Goal: Transaction & Acquisition: Download file/media

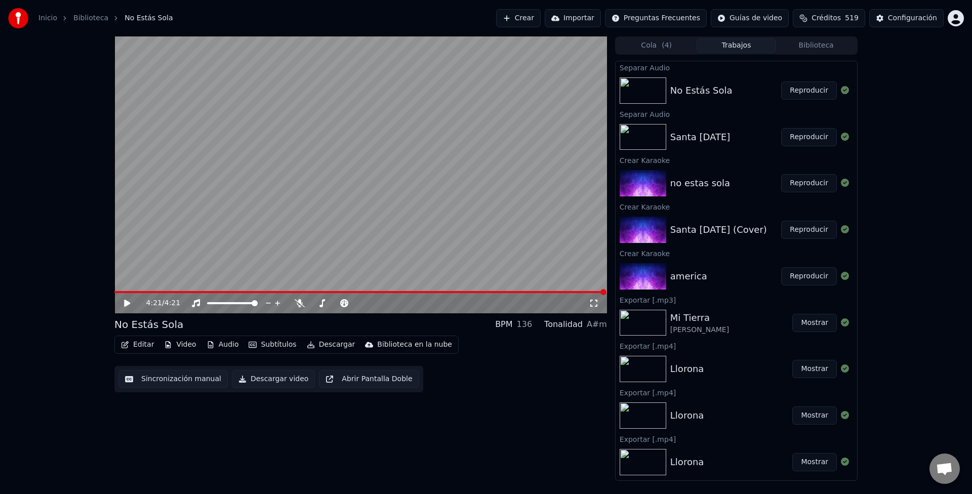
click at [335, 134] on video at bounding box center [360, 174] width 492 height 277
click at [247, 293] on span at bounding box center [360, 292] width 492 height 2
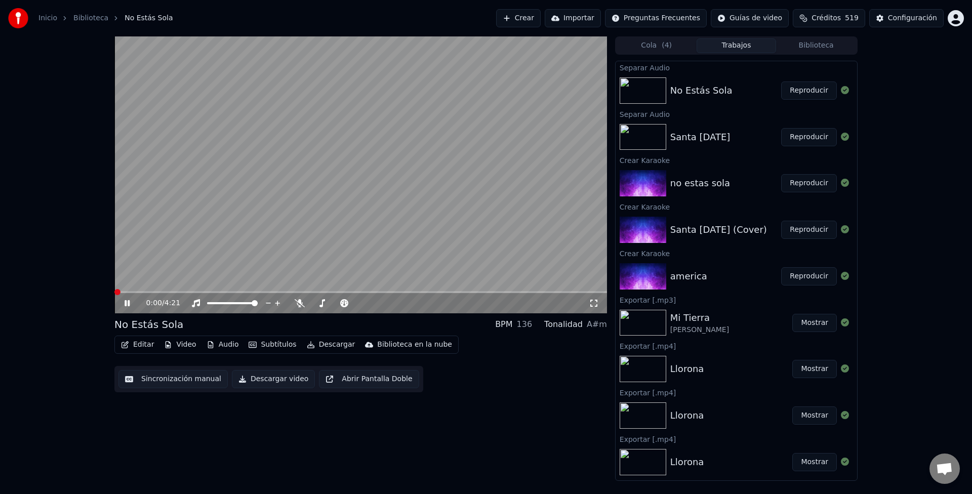
click at [114, 291] on span at bounding box center [114, 292] width 0 height 2
click at [134, 343] on button "Editar" at bounding box center [137, 345] width 41 height 14
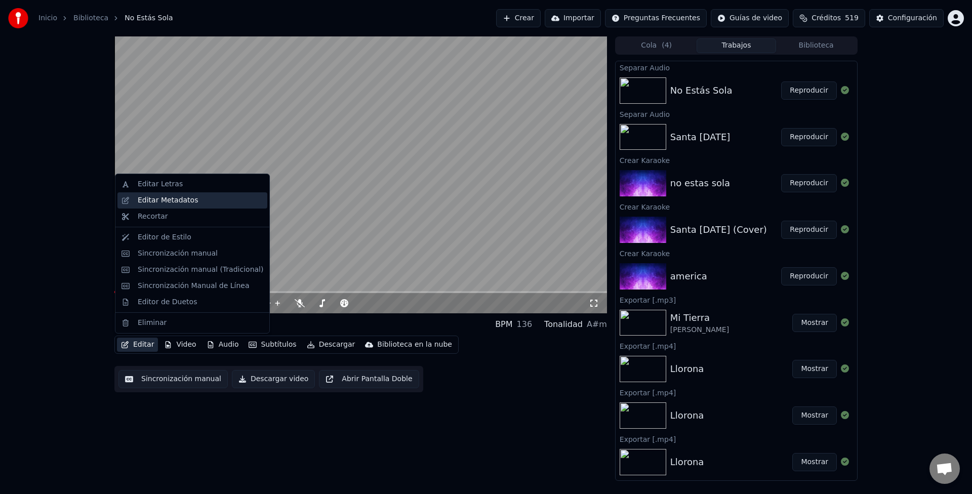
click at [188, 192] on div "Editar Metadatos" at bounding box center [192, 200] width 150 height 16
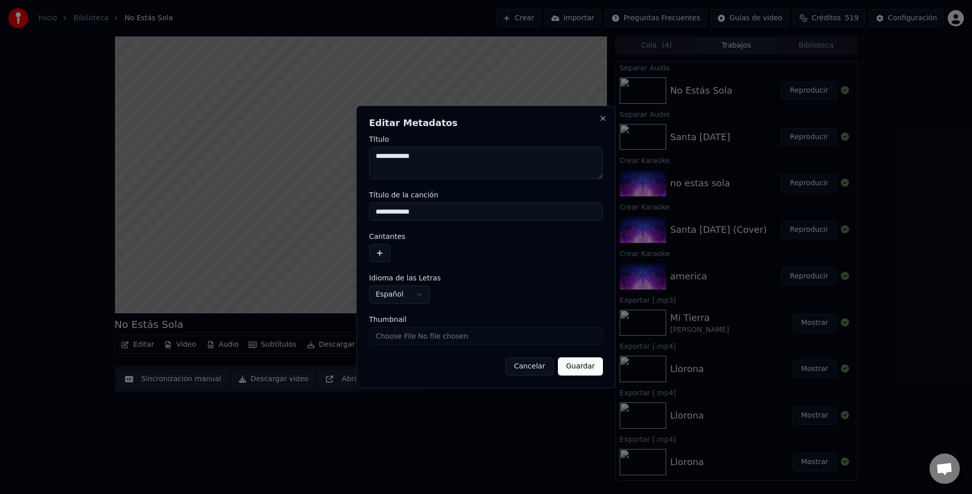
click at [456, 161] on textarea "**********" at bounding box center [486, 163] width 234 height 32
drag, startPoint x: 459, startPoint y: 153, endPoint x: 411, endPoint y: 161, distance: 48.8
click at [411, 161] on textarea "**********" at bounding box center [486, 163] width 234 height 32
click at [480, 208] on input "**********" at bounding box center [486, 211] width 234 height 18
drag, startPoint x: 413, startPoint y: 158, endPoint x: 319, endPoint y: 154, distance: 94.7
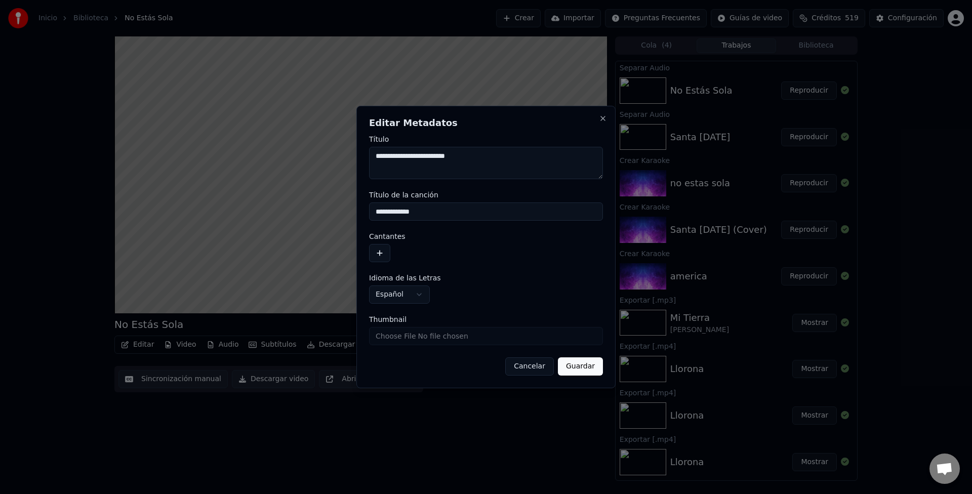
click at [319, 154] on body "**********" at bounding box center [486, 247] width 972 height 494
type textarea "**********"
click at [378, 258] on button "button" at bounding box center [379, 253] width 21 height 18
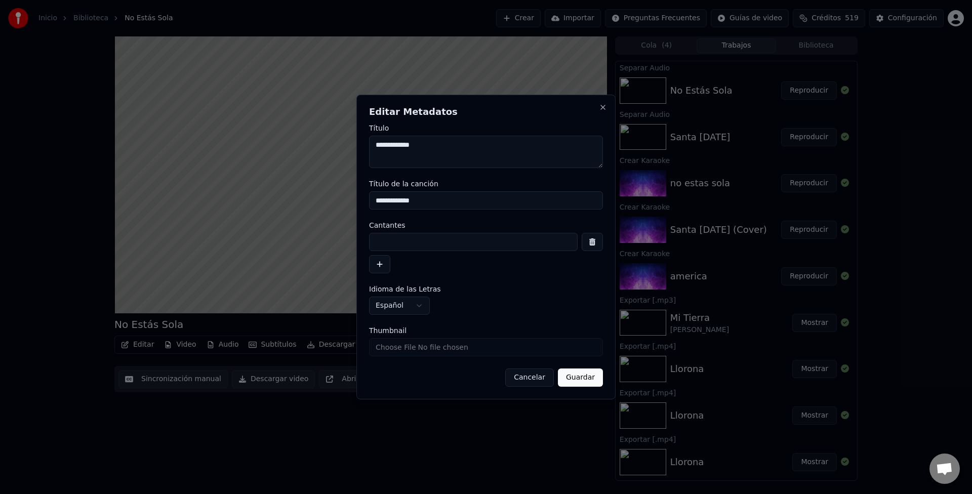
click at [404, 233] on input at bounding box center [473, 242] width 209 height 18
paste input "**********"
type input "**********"
click at [594, 378] on button "Guardar" at bounding box center [580, 377] width 45 height 18
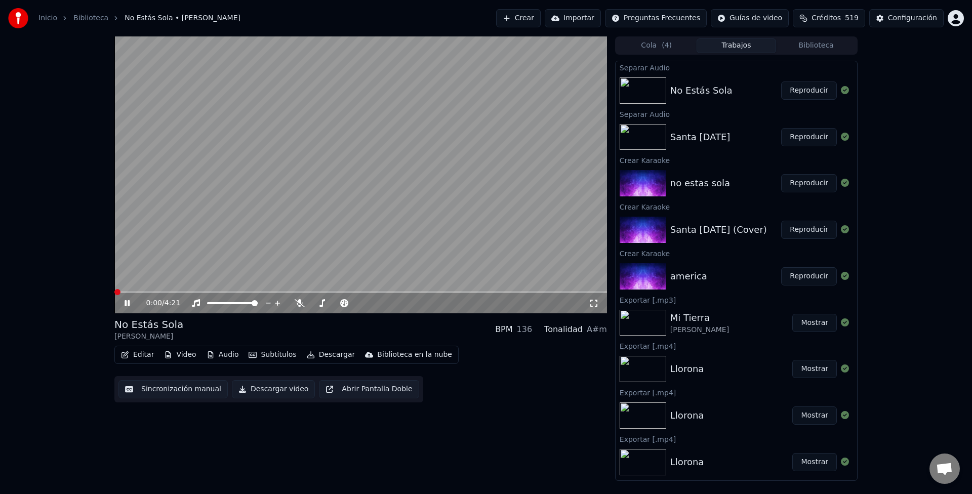
click at [114, 293] on span at bounding box center [114, 292] width 0 height 2
click at [142, 357] on button "Editar" at bounding box center [137, 355] width 41 height 14
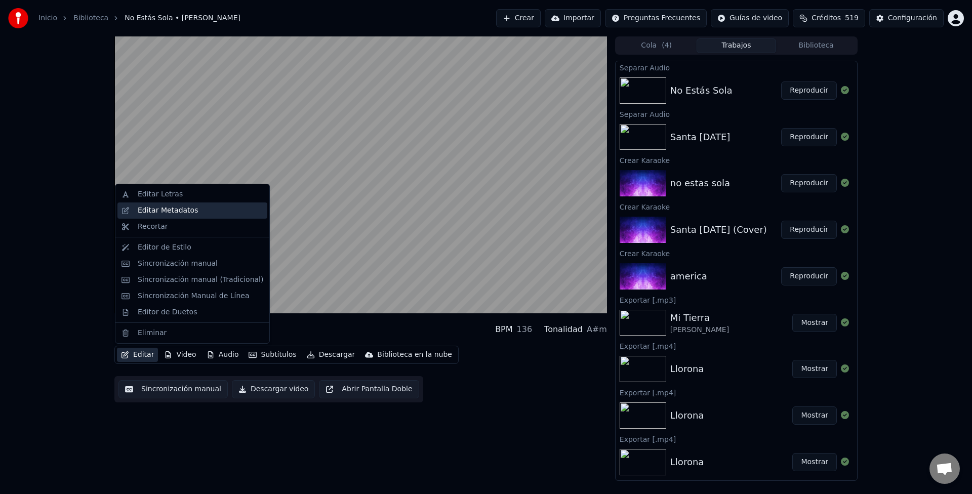
click at [152, 206] on div "Editar Metadatos" at bounding box center [168, 210] width 60 height 10
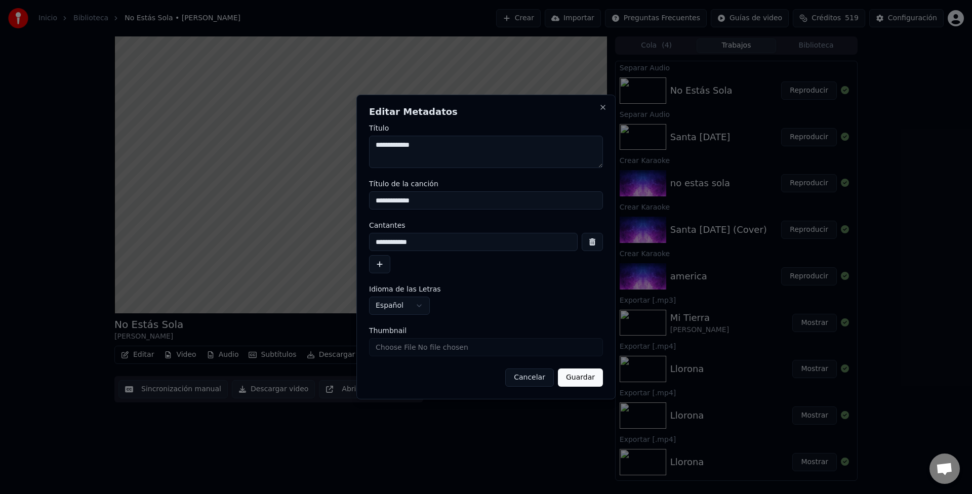
click at [488, 141] on textarea "**********" at bounding box center [486, 152] width 234 height 32
type textarea "**********"
click at [577, 377] on button "Guardar" at bounding box center [580, 377] width 45 height 18
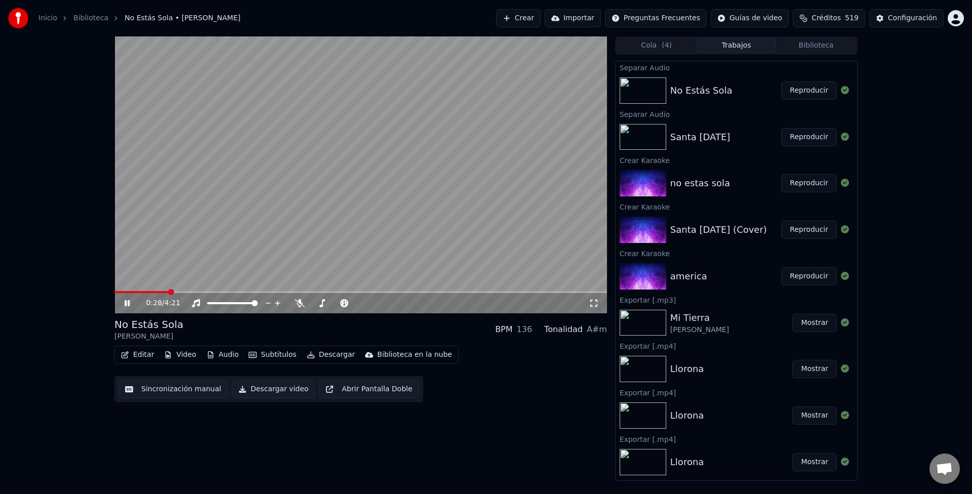
click at [118, 290] on video at bounding box center [360, 174] width 492 height 277
click at [114, 293] on span at bounding box center [114, 292] width 0 height 2
click at [199, 219] on video at bounding box center [360, 174] width 492 height 277
click at [148, 356] on button "Editar" at bounding box center [137, 355] width 41 height 14
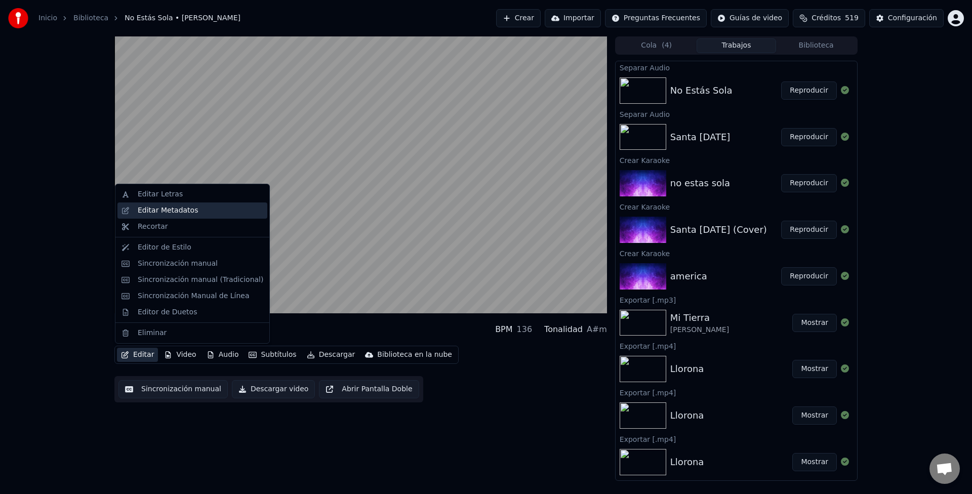
click at [171, 216] on div "Editar Metadatos" at bounding box center [192, 210] width 150 height 16
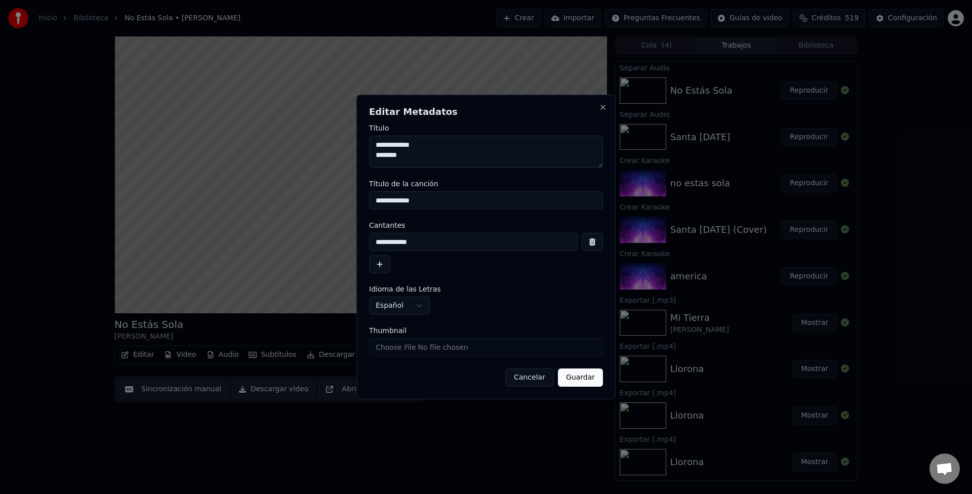
click at [414, 159] on textarea "**********" at bounding box center [486, 152] width 234 height 32
drag, startPoint x: 414, startPoint y: 159, endPoint x: 319, endPoint y: 147, distance: 95.9
click at [319, 147] on body "**********" at bounding box center [486, 247] width 972 height 494
click at [491, 207] on input "**********" at bounding box center [486, 200] width 234 height 18
paste input "**********"
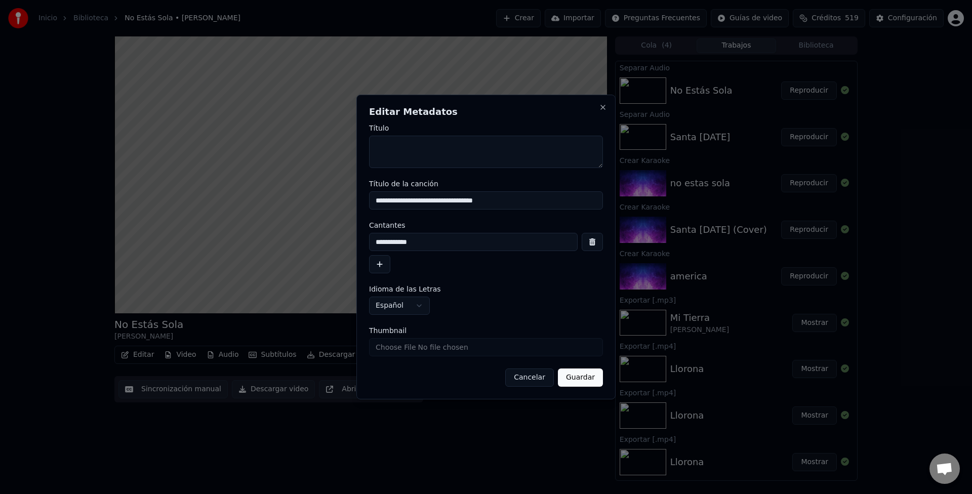
click at [575, 372] on button "Guardar" at bounding box center [580, 377] width 45 height 18
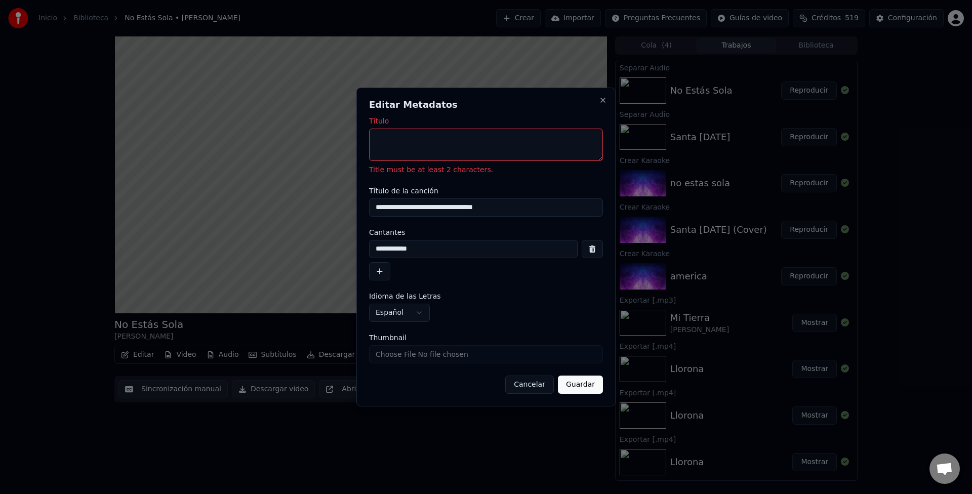
drag, startPoint x: 417, startPoint y: 209, endPoint x: 342, endPoint y: 193, distance: 76.4
click at [342, 193] on body "**********" at bounding box center [486, 247] width 972 height 494
type input "**********"
click at [481, 156] on textarea "Título" at bounding box center [486, 145] width 234 height 32
paste textarea "**********"
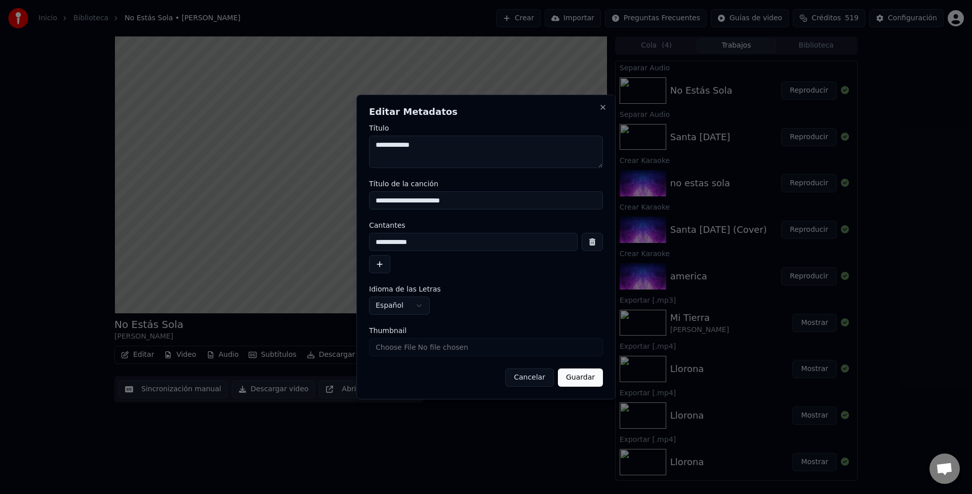
type textarea "**********"
click at [382, 195] on input "**********" at bounding box center [486, 200] width 234 height 18
type input "**********"
click at [575, 369] on button "Guardar" at bounding box center [580, 377] width 45 height 18
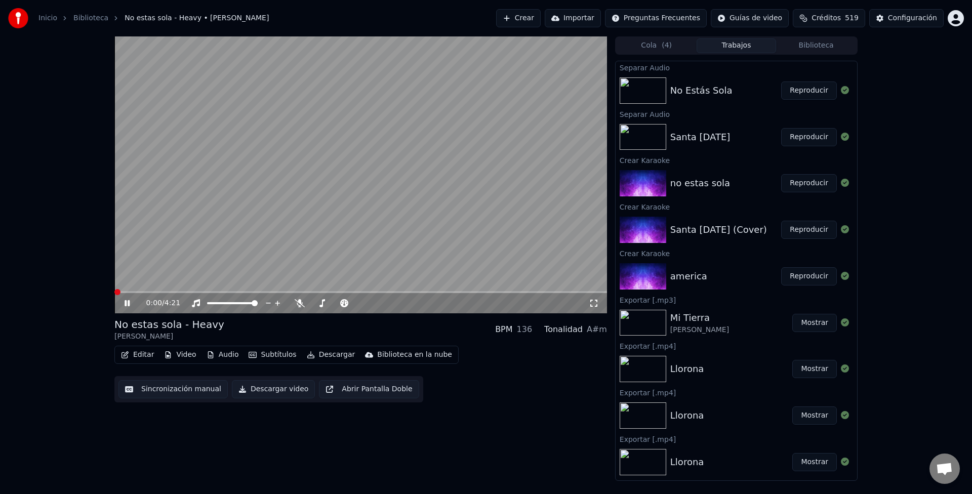
click at [114, 291] on span at bounding box center [114, 292] width 0 height 2
click at [317, 355] on button "Descargar" at bounding box center [331, 355] width 57 height 14
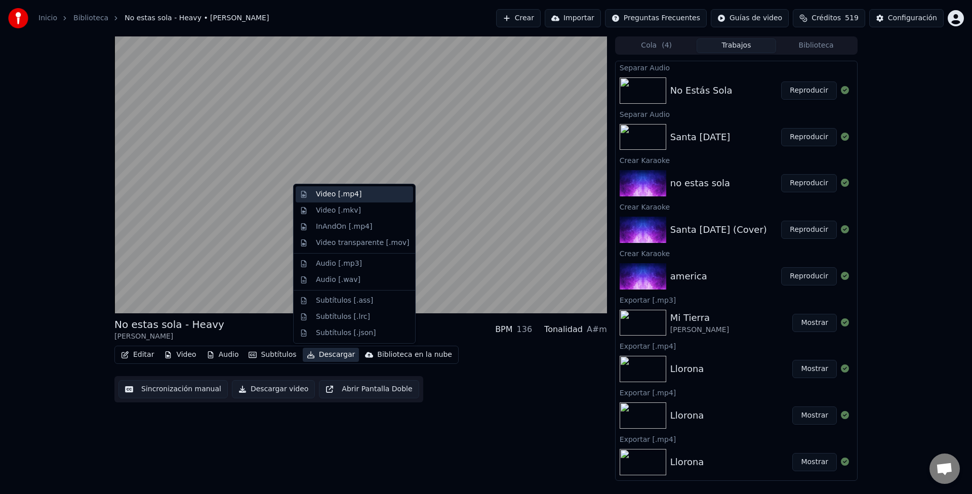
click at [324, 193] on div "Video [.mp4]" at bounding box center [339, 194] width 46 height 10
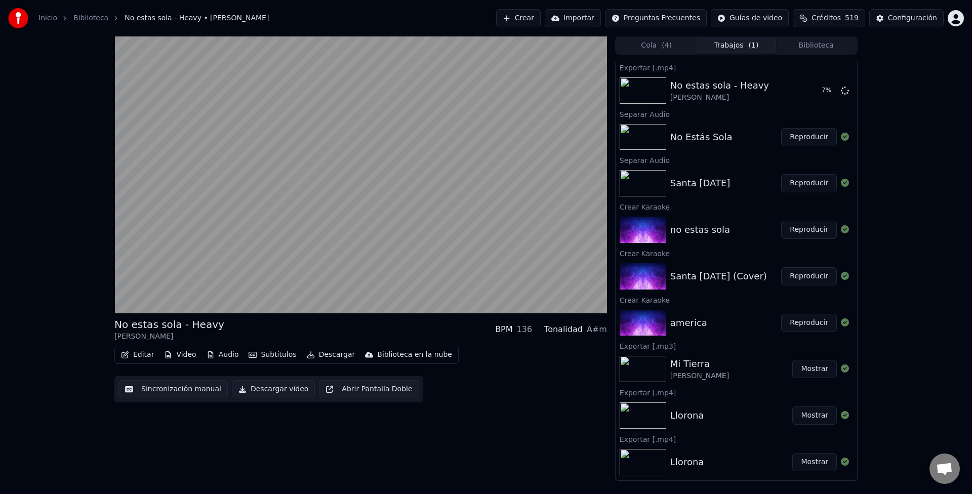
click at [695, 184] on div "Santa [DATE]" at bounding box center [700, 183] width 60 height 14
click at [795, 185] on button "Reproducir" at bounding box center [809, 183] width 56 height 18
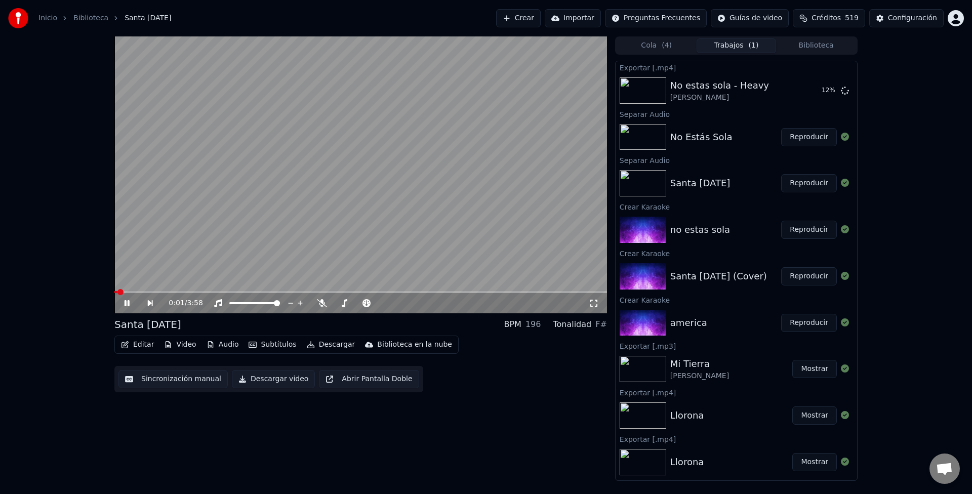
click at [131, 344] on button "Editar" at bounding box center [137, 345] width 41 height 14
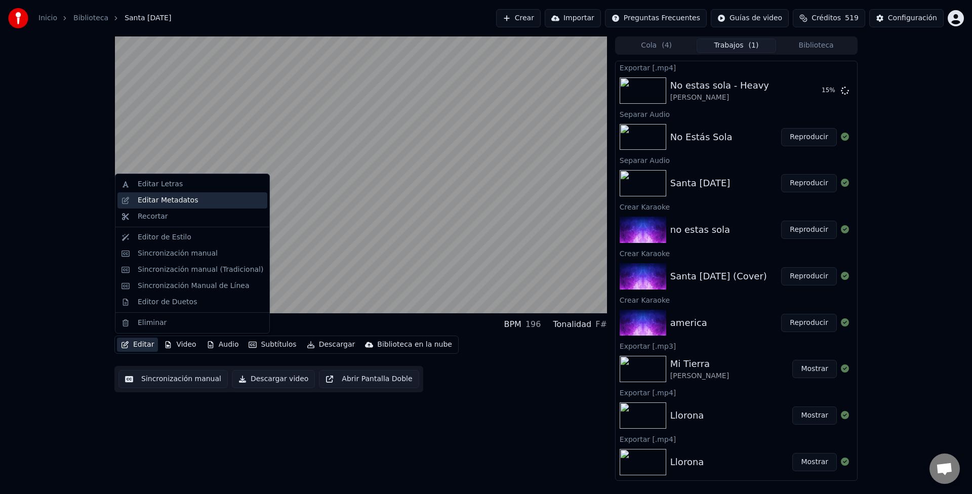
click at [165, 198] on div "Editar Metadatos" at bounding box center [168, 200] width 60 height 10
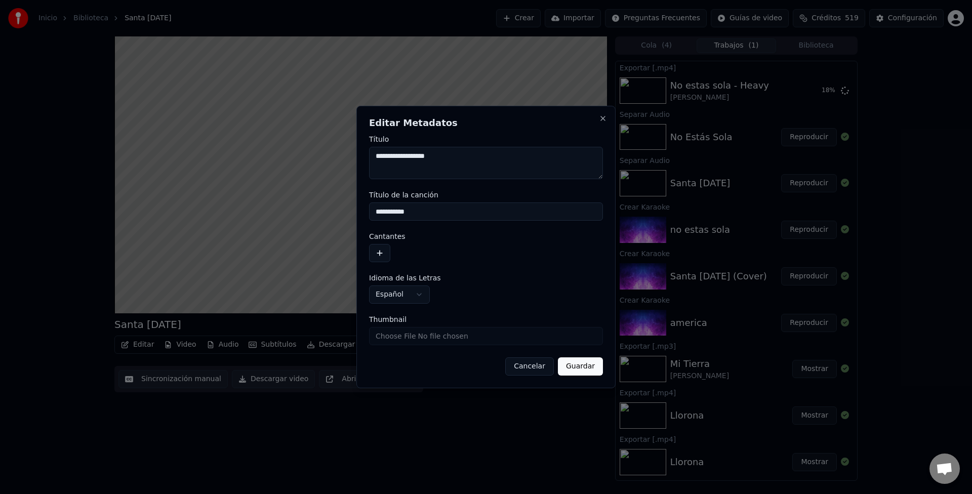
click at [375, 247] on button "button" at bounding box center [379, 253] width 21 height 18
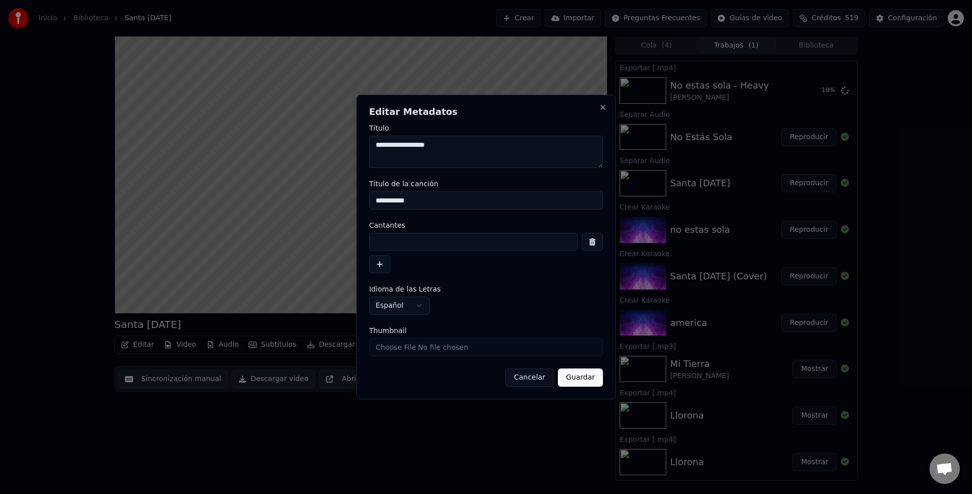
click at [385, 246] on input at bounding box center [473, 242] width 209 height 18
type input "**********"
click at [429, 197] on input "**********" at bounding box center [486, 200] width 234 height 18
click at [459, 147] on textarea "**********" at bounding box center [486, 152] width 234 height 32
type textarea "**********"
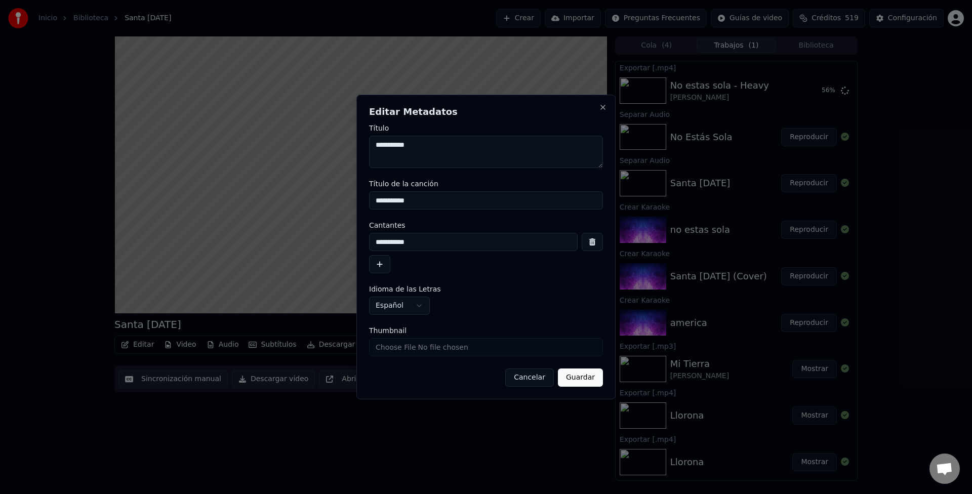
click at [463, 204] on input "**********" at bounding box center [486, 200] width 234 height 18
type input "**********"
click at [576, 376] on button "Guardar" at bounding box center [580, 377] width 45 height 18
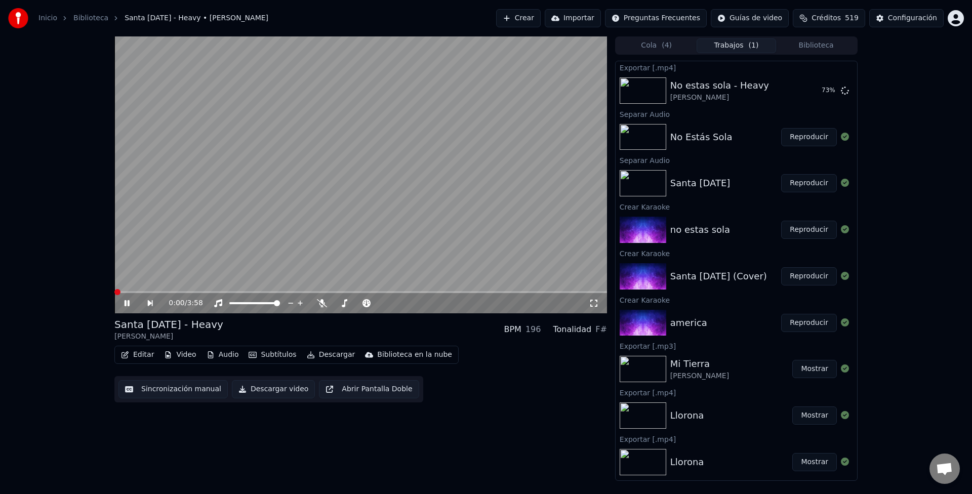
click at [114, 293] on span at bounding box center [114, 292] width 0 height 2
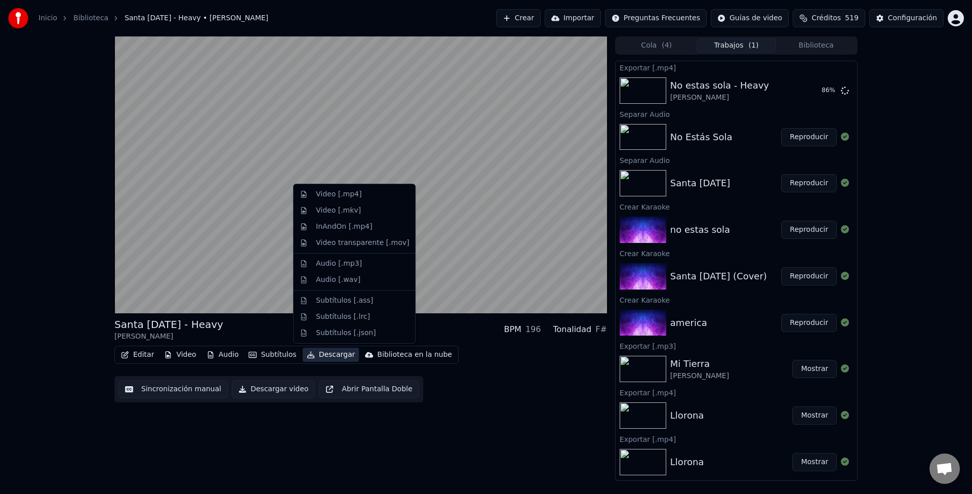
click at [317, 354] on button "Descargar" at bounding box center [331, 355] width 57 height 14
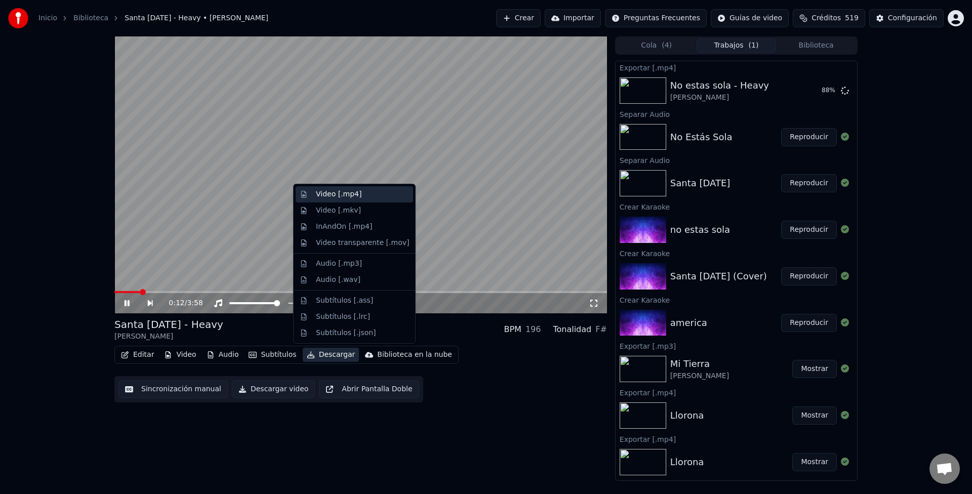
click at [339, 194] on div "Video [.mp4]" at bounding box center [339, 194] width 46 height 10
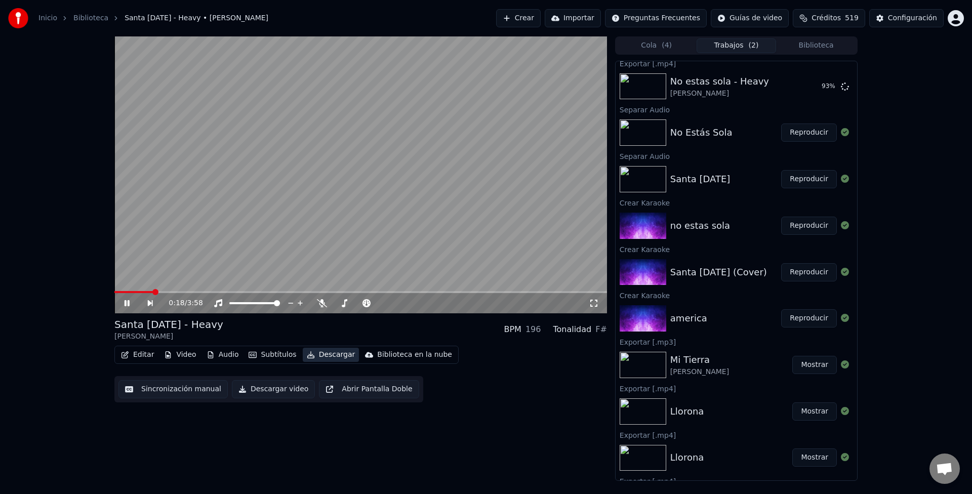
scroll to position [101, 0]
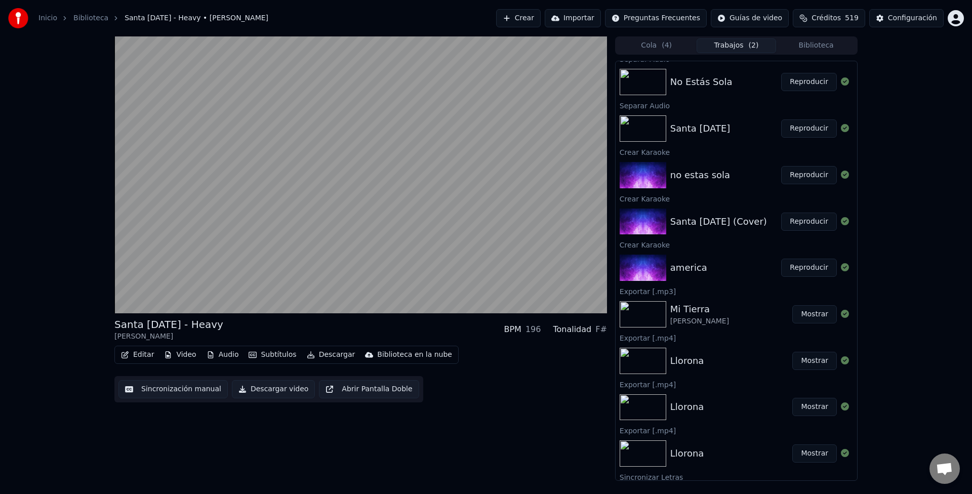
click at [809, 265] on button "Reproducir" at bounding box center [809, 268] width 56 height 18
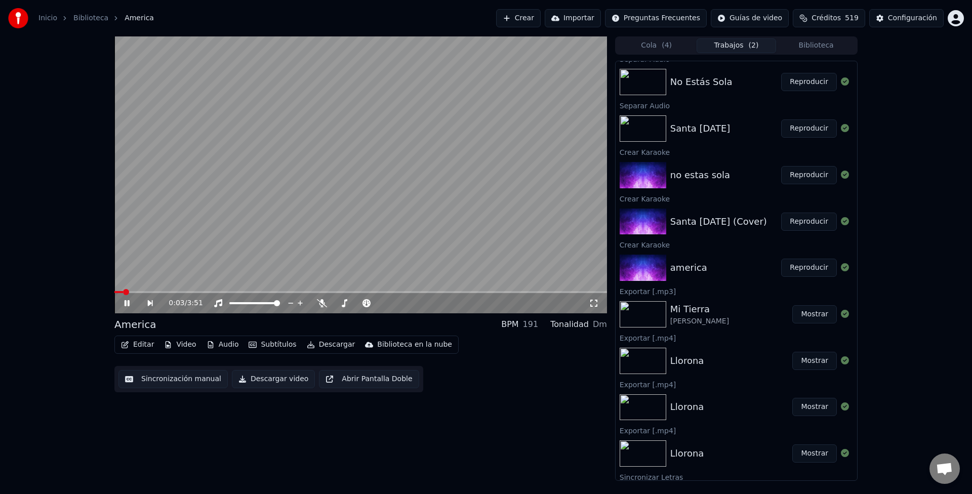
click at [595, 308] on div "0:03 / 3:51" at bounding box center [360, 303] width 484 height 10
click at [596, 303] on icon at bounding box center [594, 303] width 10 height 8
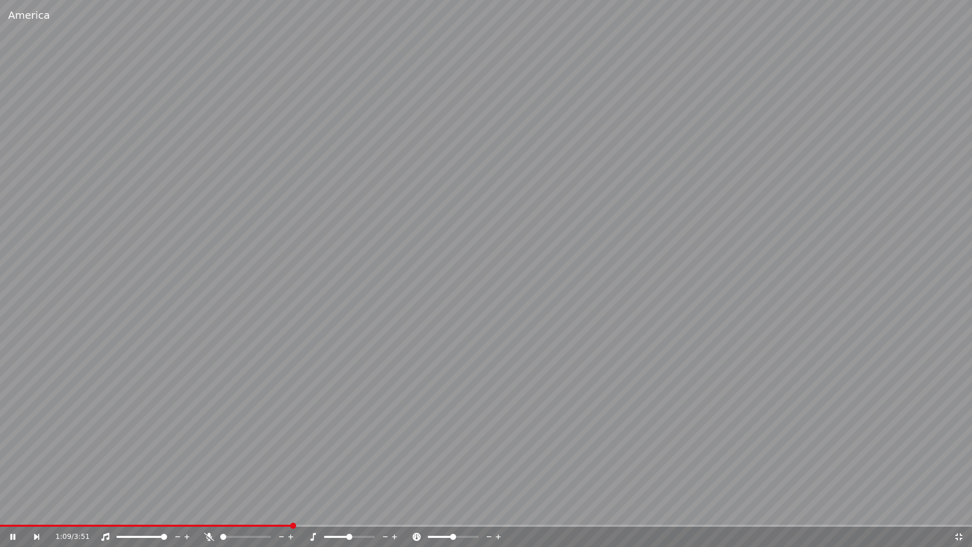
click at [606, 272] on video at bounding box center [486, 273] width 972 height 547
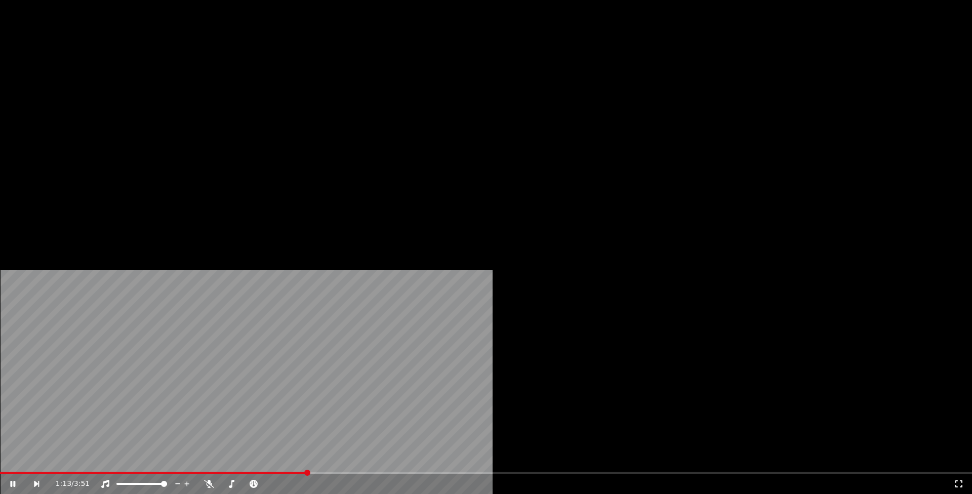
click at [221, 75] on button "Audio" at bounding box center [222, 68] width 40 height 14
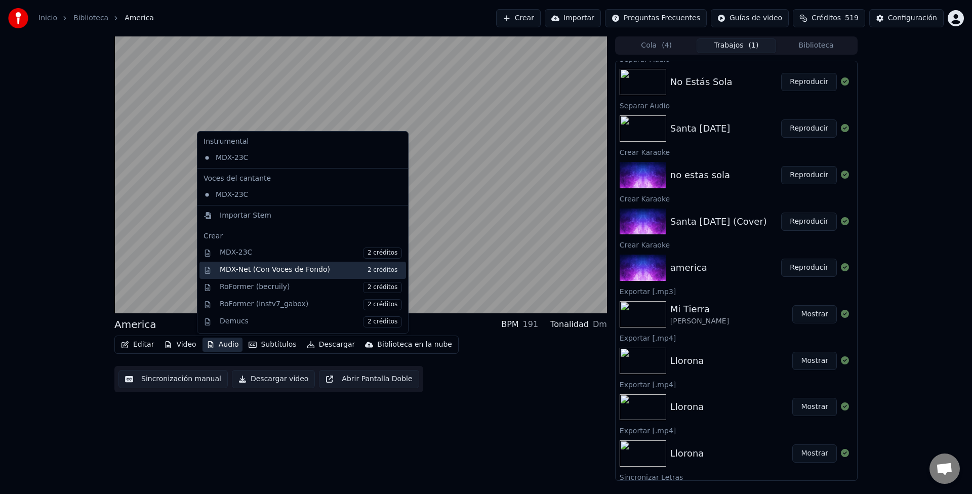
click at [279, 269] on div "MDX-Net (Con Voces de Fondo) 2 créditos" at bounding box center [311, 270] width 182 height 11
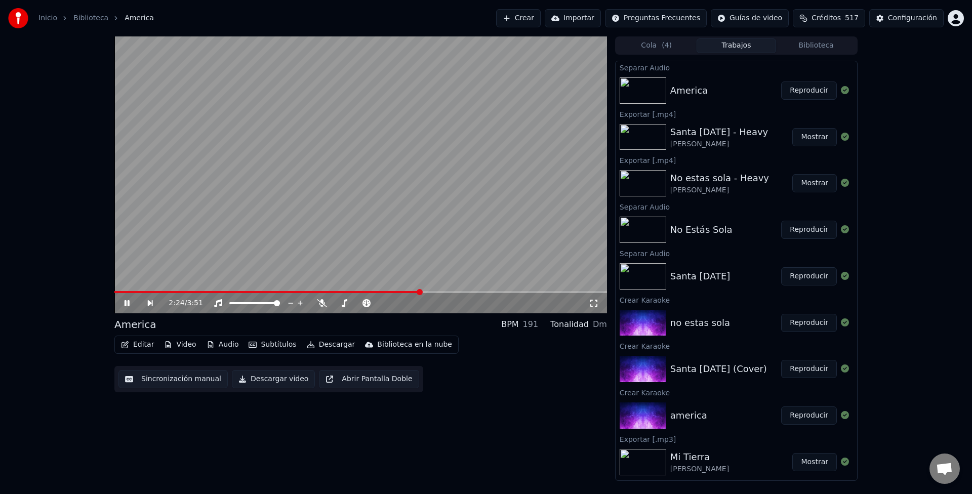
click at [215, 347] on button "Audio" at bounding box center [222, 345] width 40 height 14
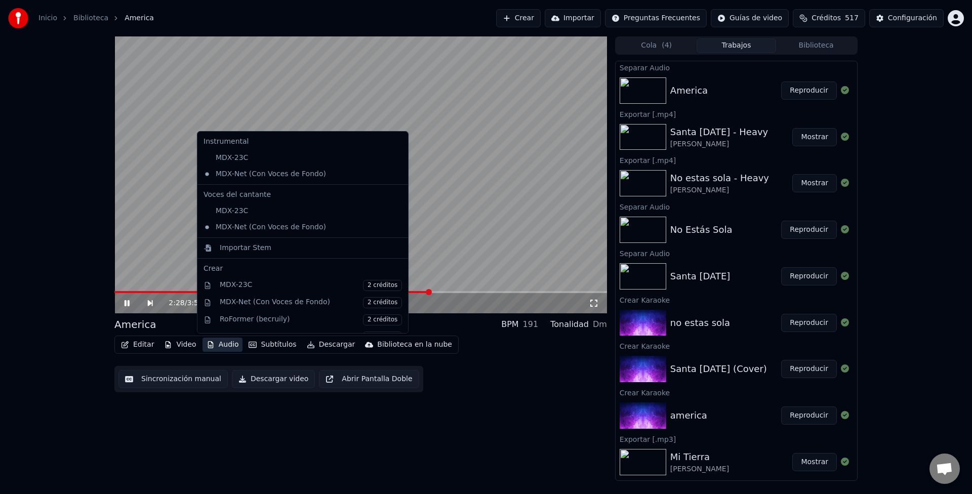
click at [546, 235] on video at bounding box center [360, 174] width 492 height 277
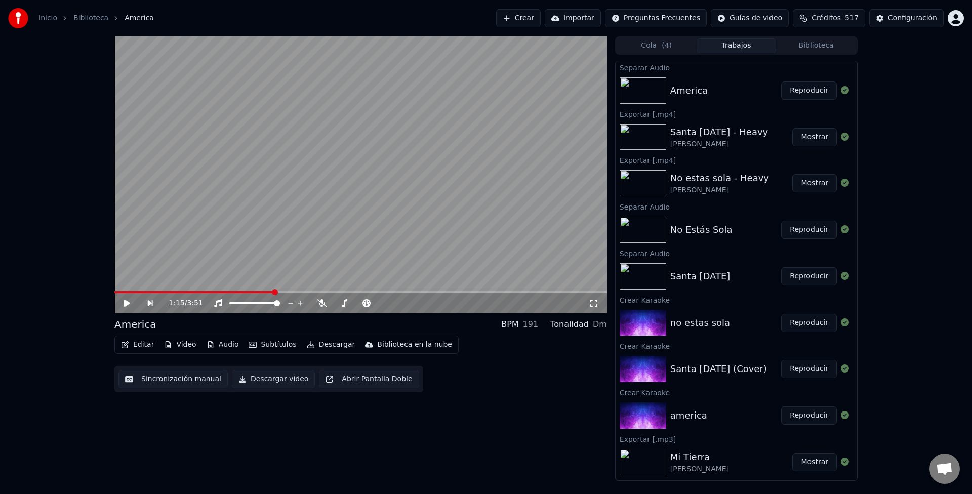
click at [273, 291] on span at bounding box center [193, 292] width 159 height 2
click at [246, 256] on video at bounding box center [360, 174] width 492 height 277
click at [257, 291] on span at bounding box center [198, 292] width 169 height 2
click at [203, 291] on span at bounding box center [158, 292] width 89 height 2
click at [134, 347] on button "Editar" at bounding box center [137, 345] width 41 height 14
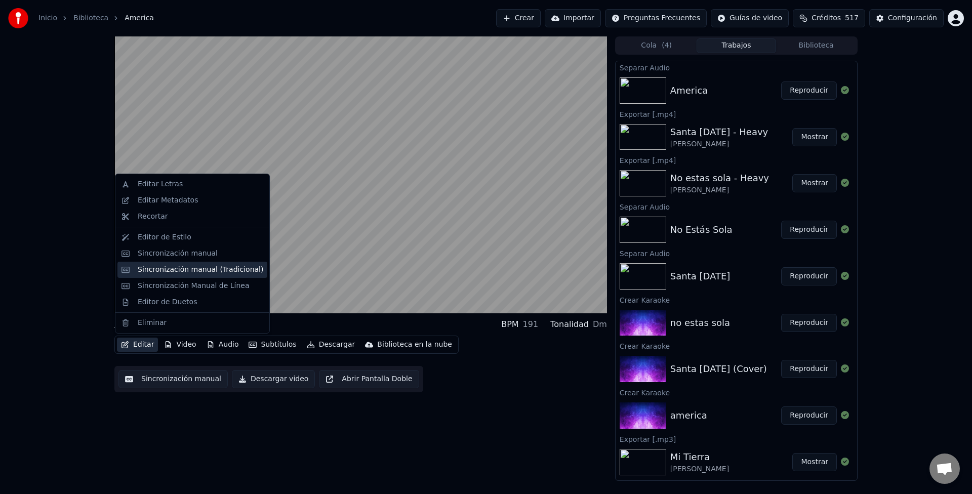
click at [176, 267] on div "Sincronización manual (Tradicional)" at bounding box center [201, 270] width 126 height 10
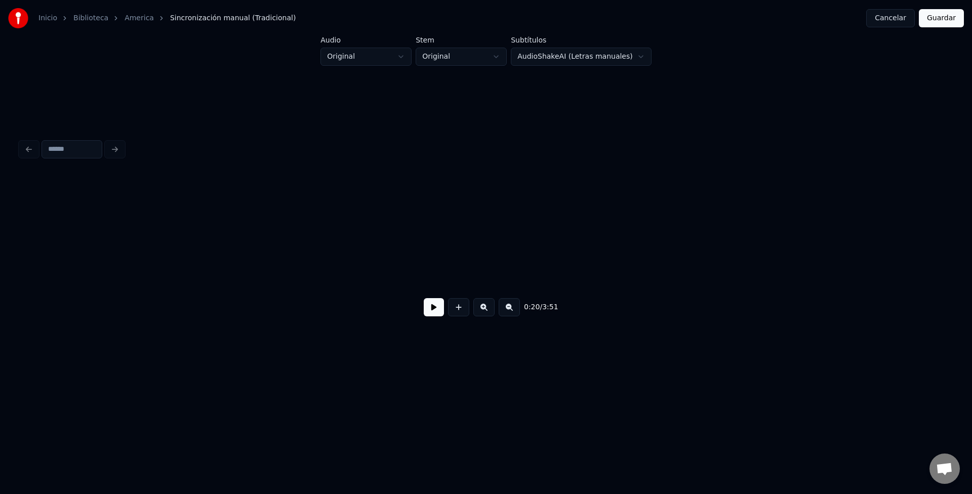
scroll to position [0, 5157]
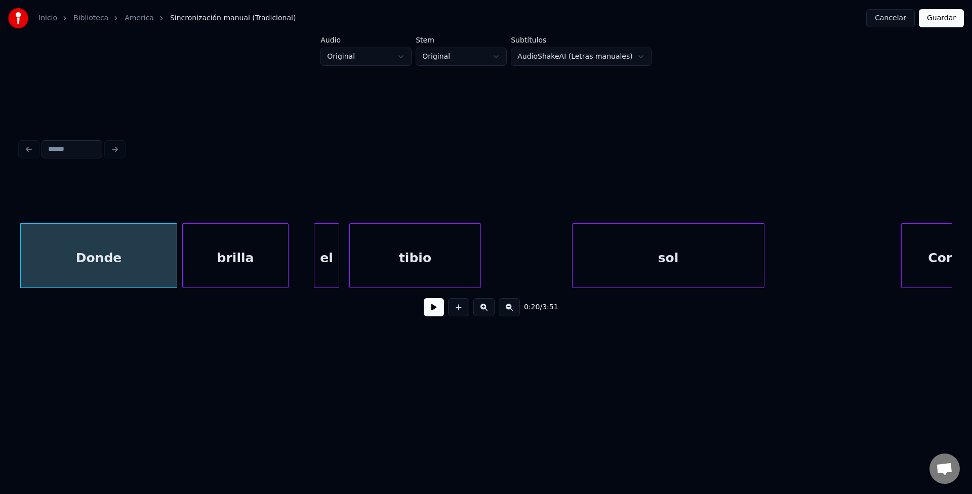
click at [430, 311] on button at bounding box center [434, 307] width 20 height 18
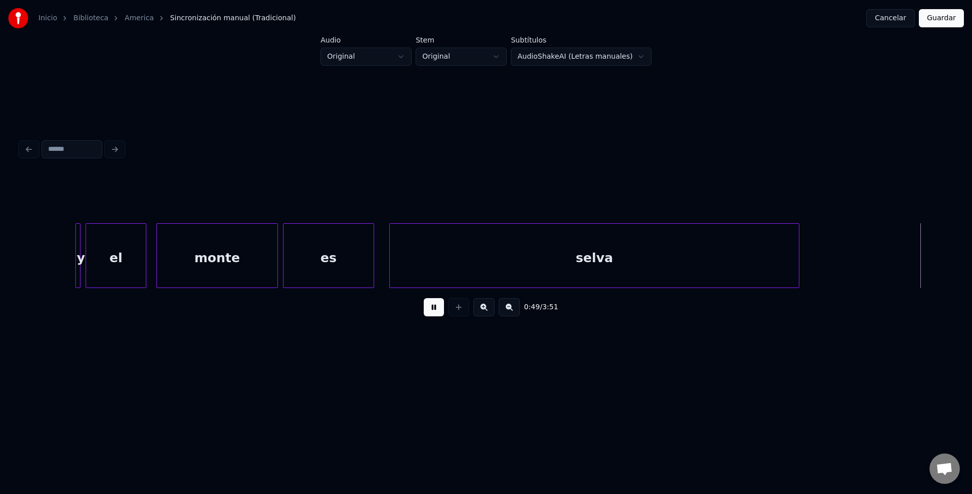
scroll to position [0, 12619]
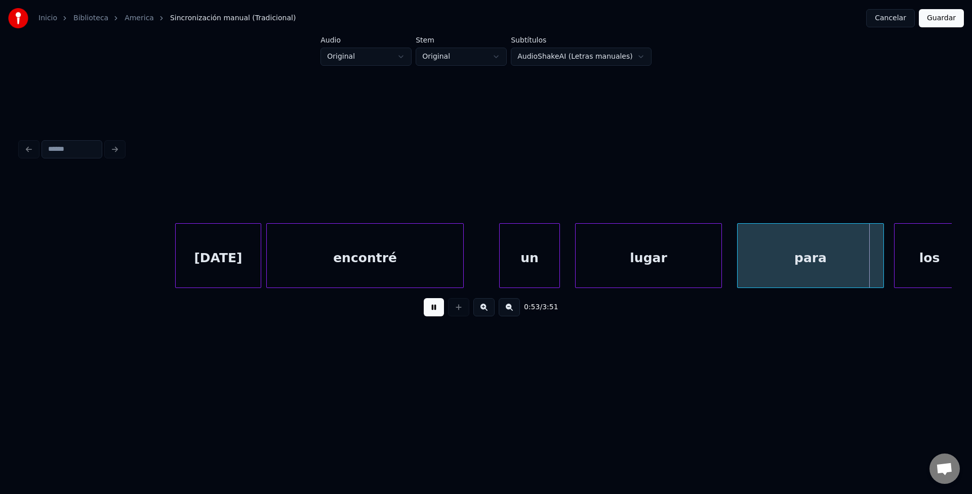
click at [428, 310] on button at bounding box center [434, 307] width 20 height 18
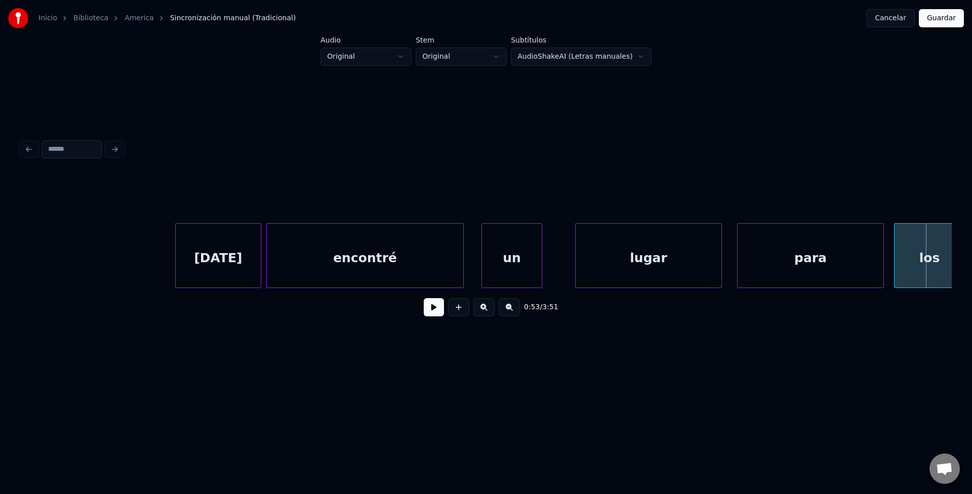
click at [516, 263] on div "un" at bounding box center [512, 258] width 60 height 69
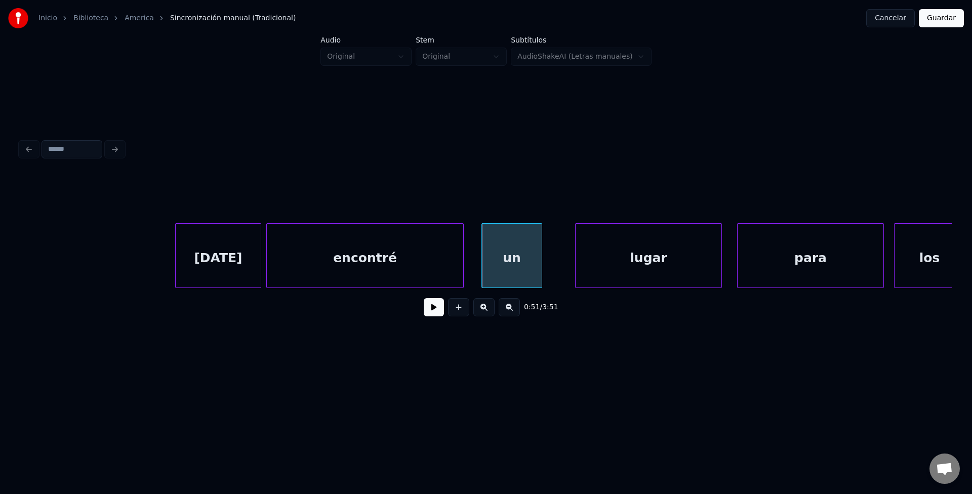
click at [179, 251] on div "[DATE]" at bounding box center [218, 255] width 86 height 65
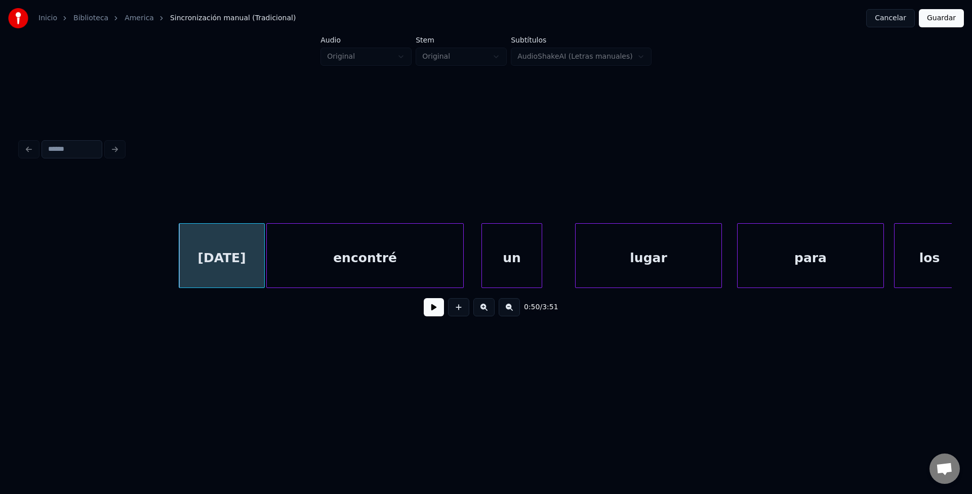
click at [434, 310] on button at bounding box center [434, 307] width 20 height 18
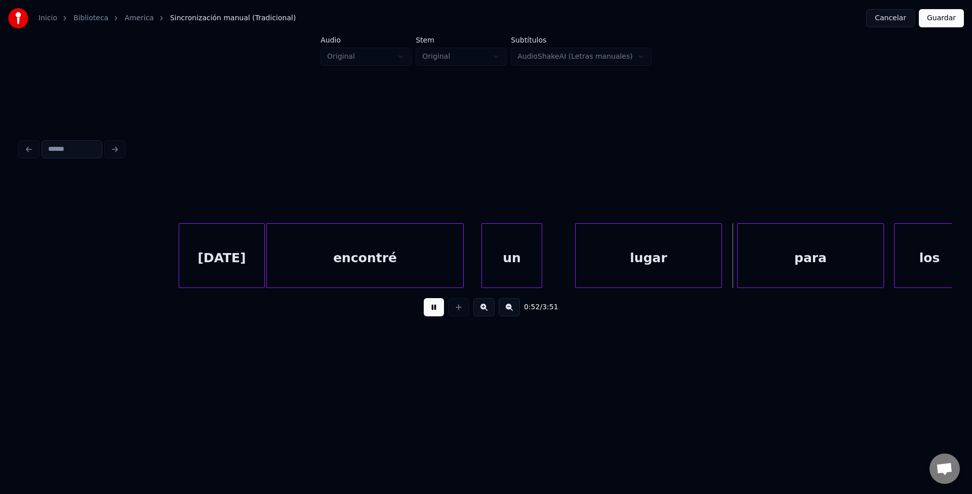
click at [434, 310] on button at bounding box center [434, 307] width 20 height 18
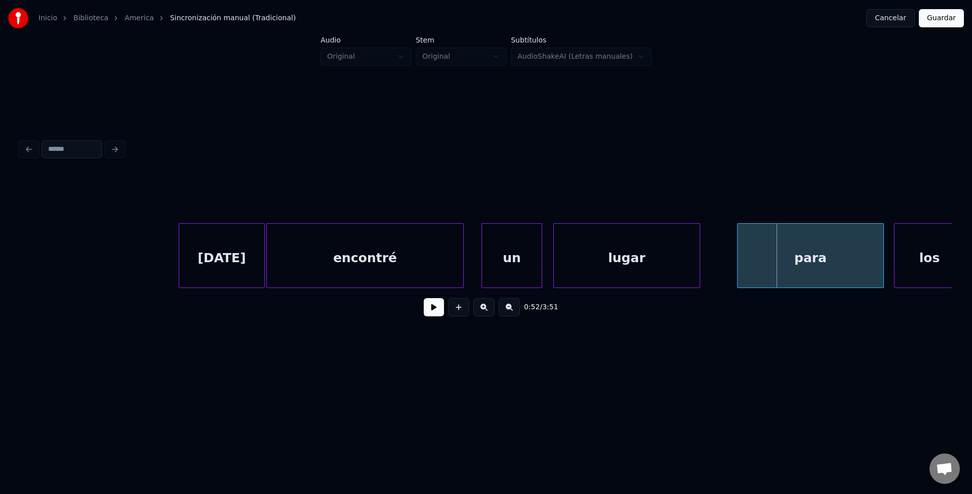
click at [619, 260] on div "lugar" at bounding box center [627, 258] width 146 height 69
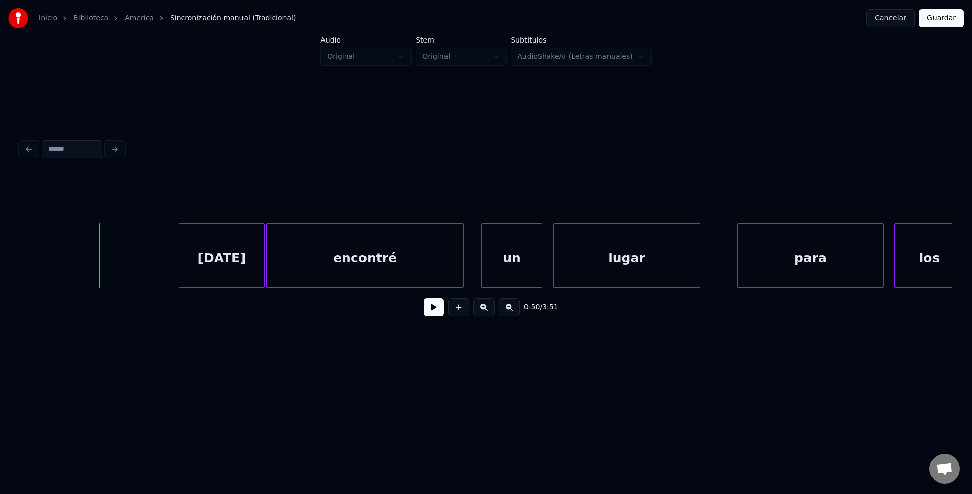
click at [442, 314] on button at bounding box center [434, 307] width 20 height 18
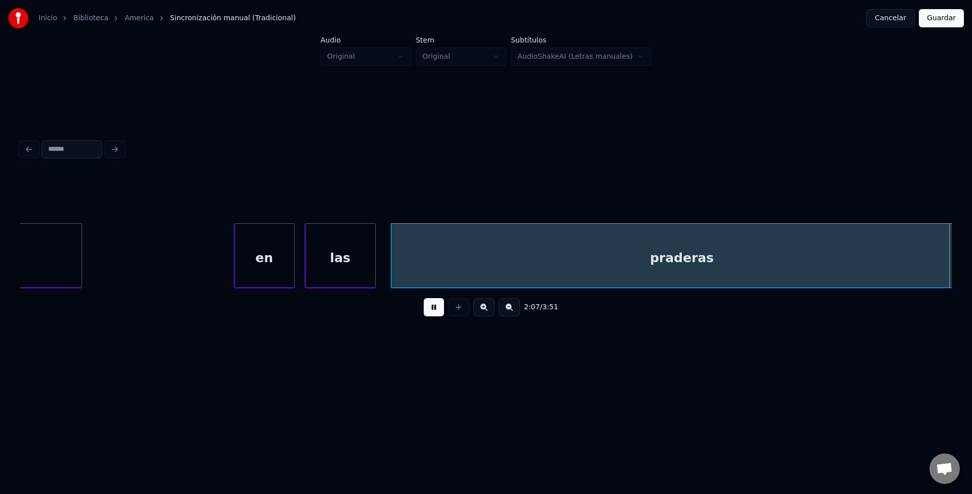
scroll to position [0, 32214]
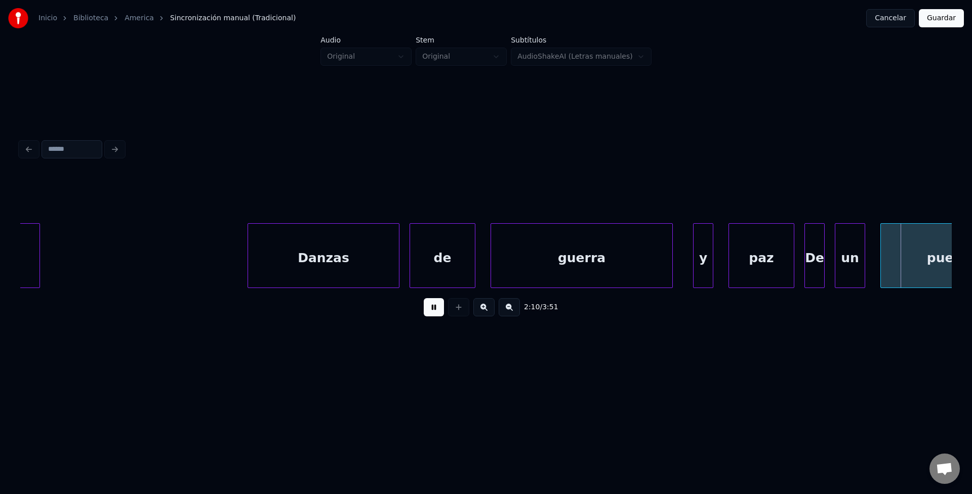
click at [430, 316] on button at bounding box center [434, 307] width 20 height 18
click at [629, 260] on div at bounding box center [629, 256] width 3 height 64
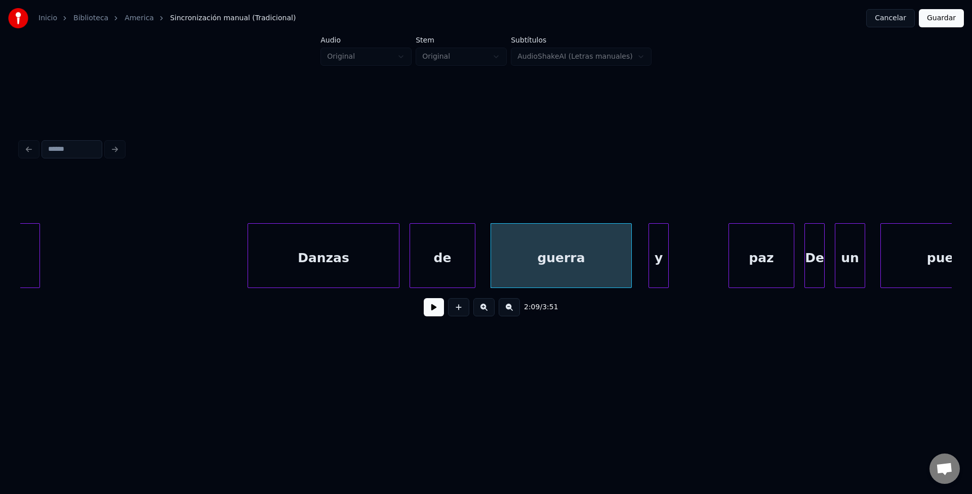
click at [658, 268] on div "y" at bounding box center [658, 258] width 19 height 69
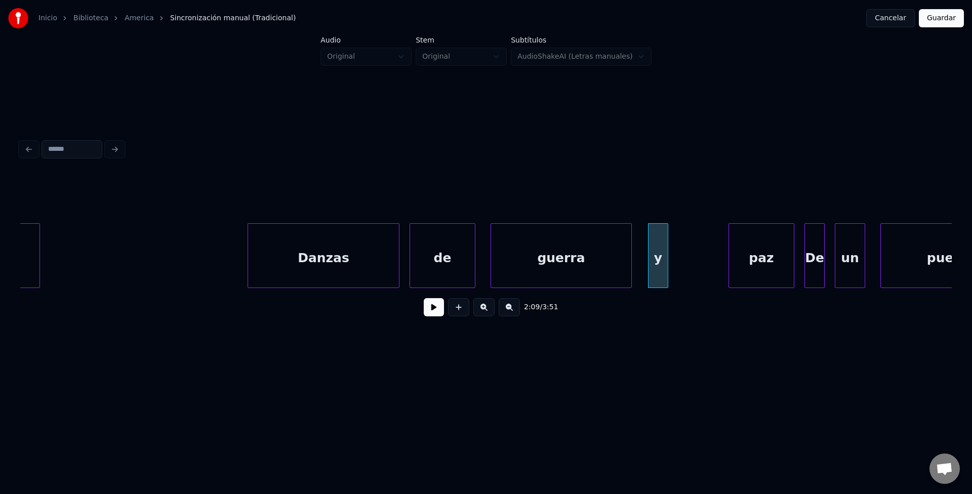
click at [771, 265] on div "paz" at bounding box center [761, 258] width 65 height 69
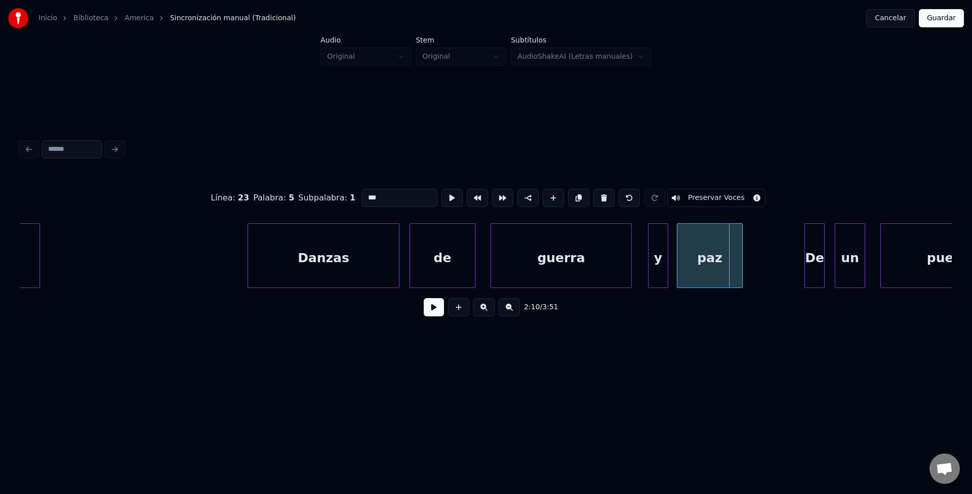
click at [708, 264] on div "paz" at bounding box center [709, 258] width 65 height 69
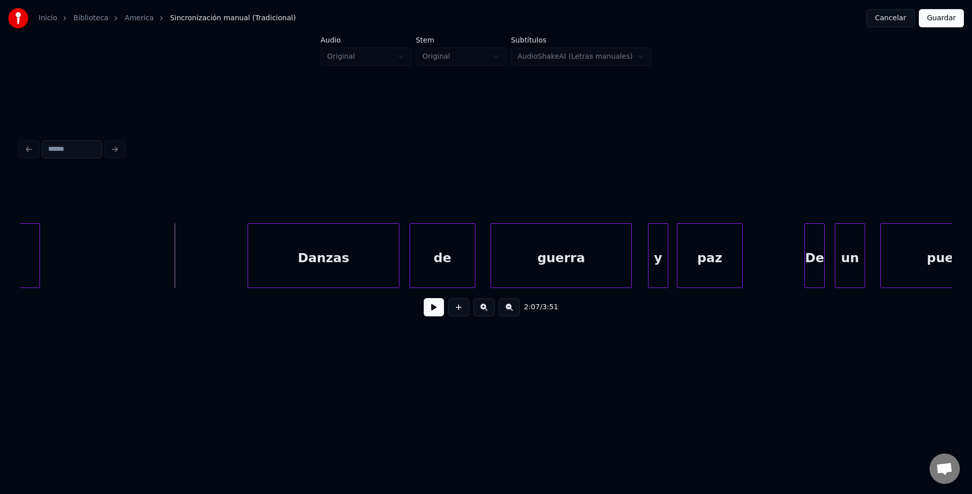
click at [438, 316] on button at bounding box center [434, 307] width 20 height 18
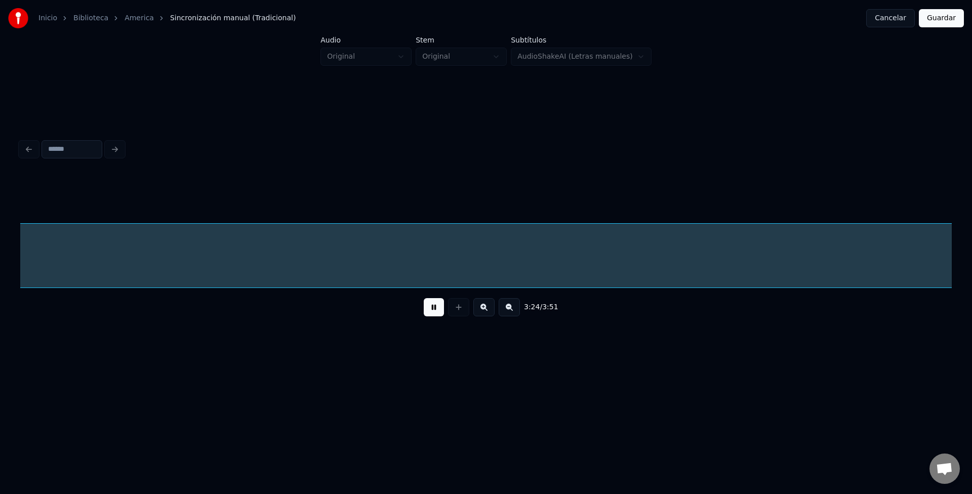
scroll to position [0, 51808]
click at [472, 266] on div "América" at bounding box center [284, 258] width 3724 height 69
click at [432, 316] on button at bounding box center [434, 307] width 20 height 18
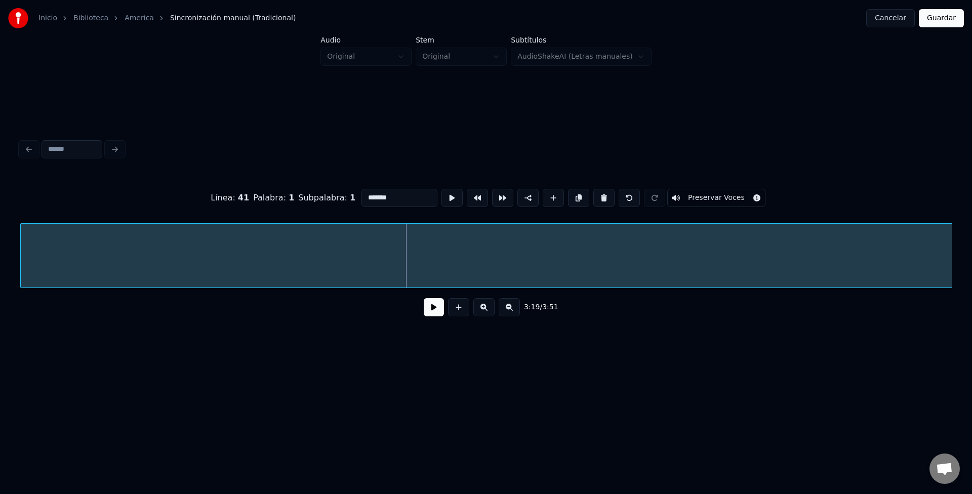
click at [510, 309] on button at bounding box center [509, 307] width 21 height 18
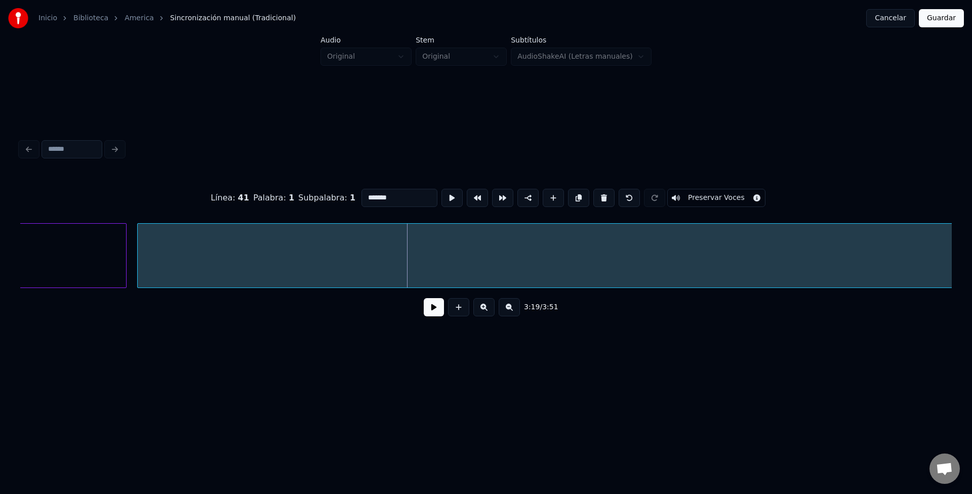
click at [510, 309] on button at bounding box center [509, 307] width 21 height 18
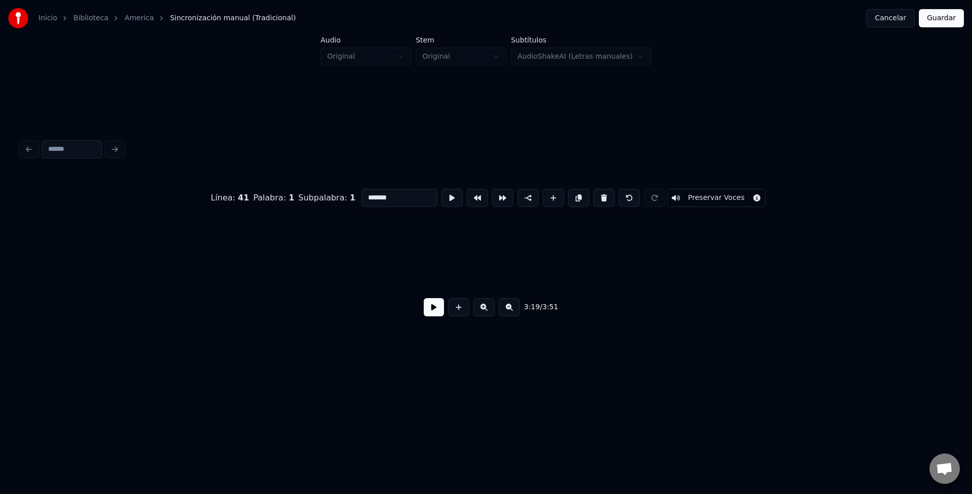
click at [510, 309] on button at bounding box center [509, 307] width 21 height 18
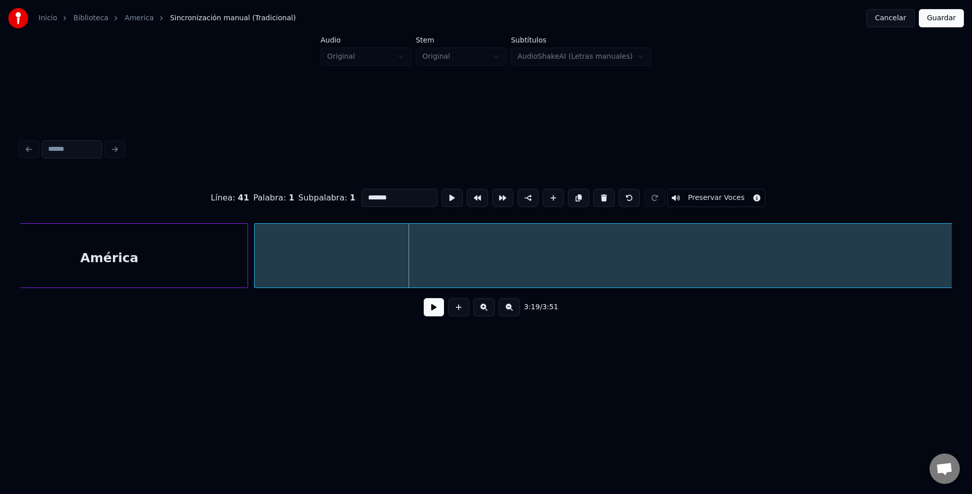
click at [509, 309] on button at bounding box center [509, 307] width 21 height 18
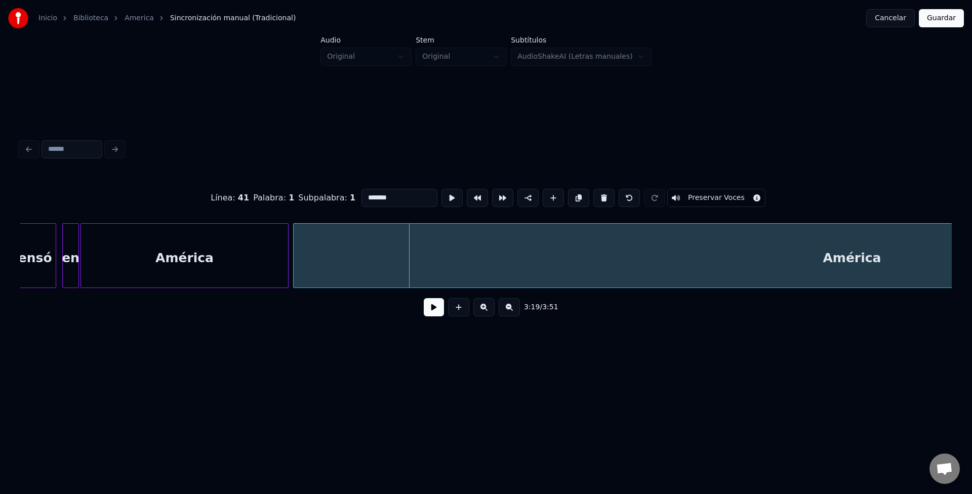
click at [508, 315] on button at bounding box center [509, 307] width 21 height 18
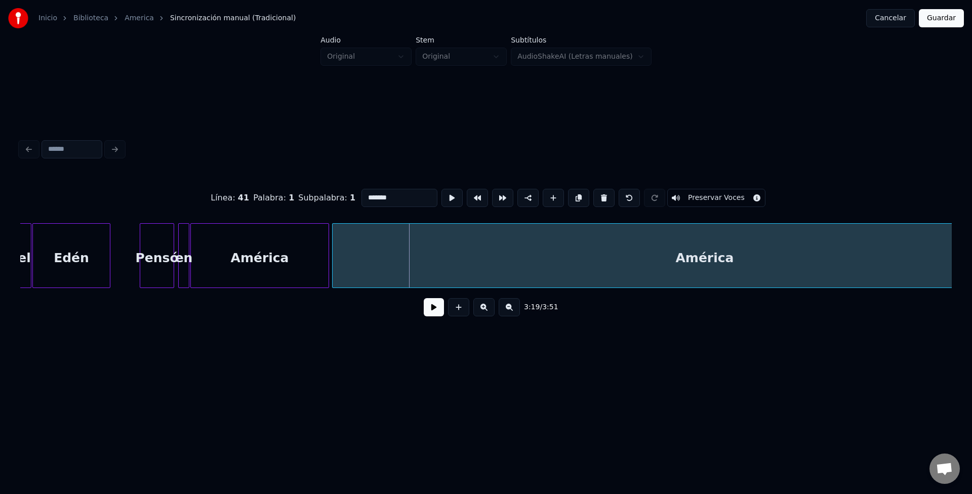
click at [508, 315] on button at bounding box center [509, 307] width 21 height 18
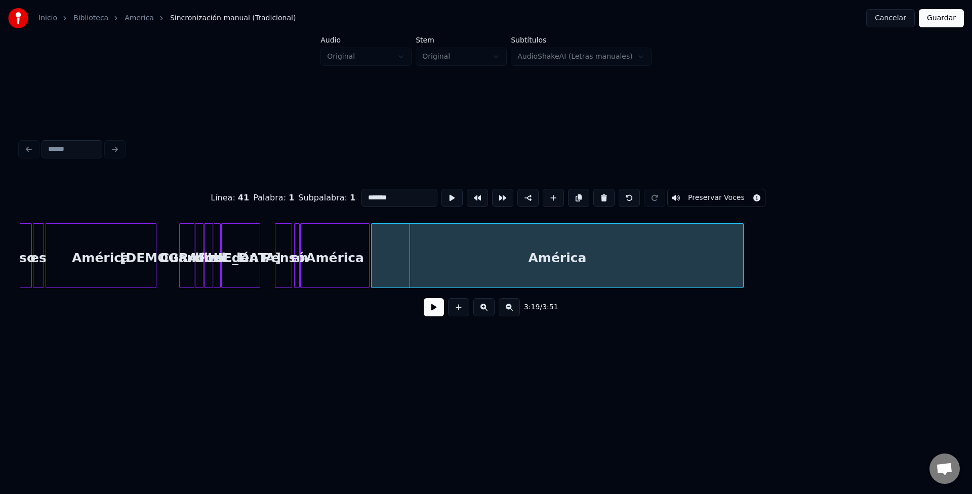
click at [508, 315] on button at bounding box center [509, 307] width 21 height 18
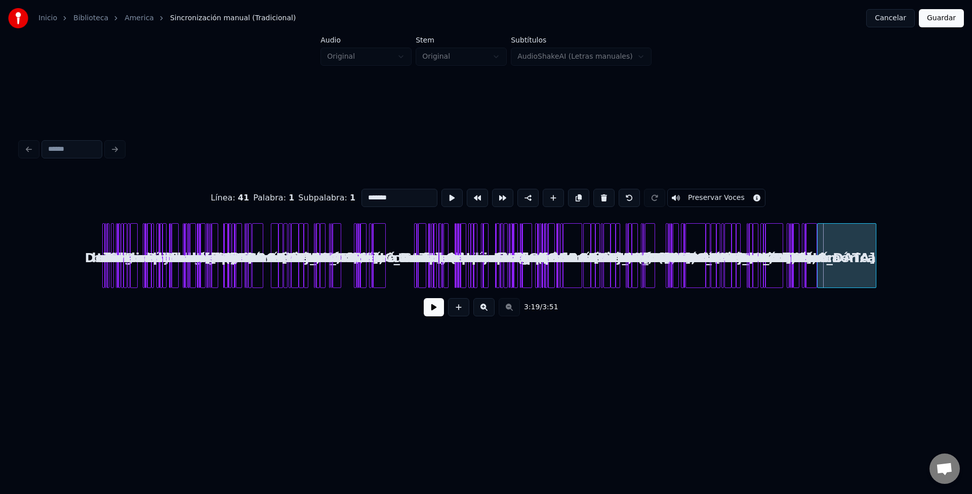
click at [484, 306] on button at bounding box center [483, 307] width 21 height 18
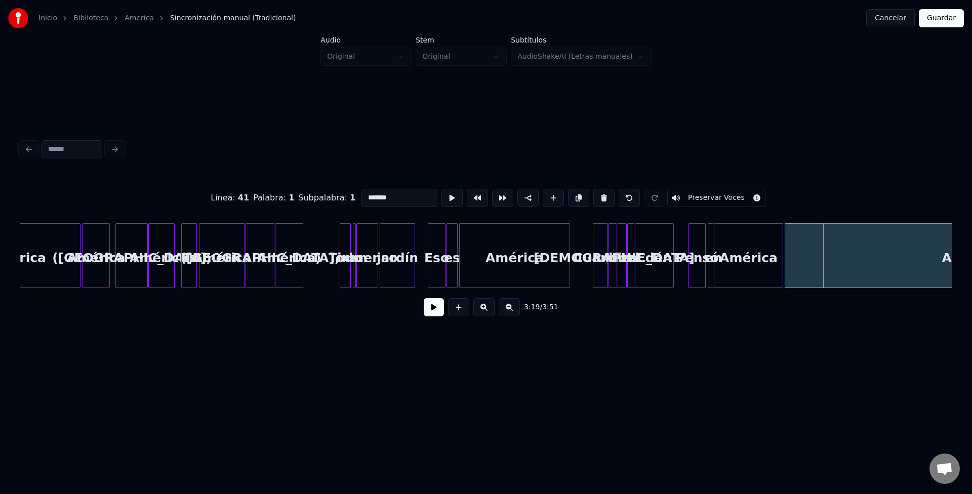
click at [484, 306] on button at bounding box center [483, 307] width 21 height 18
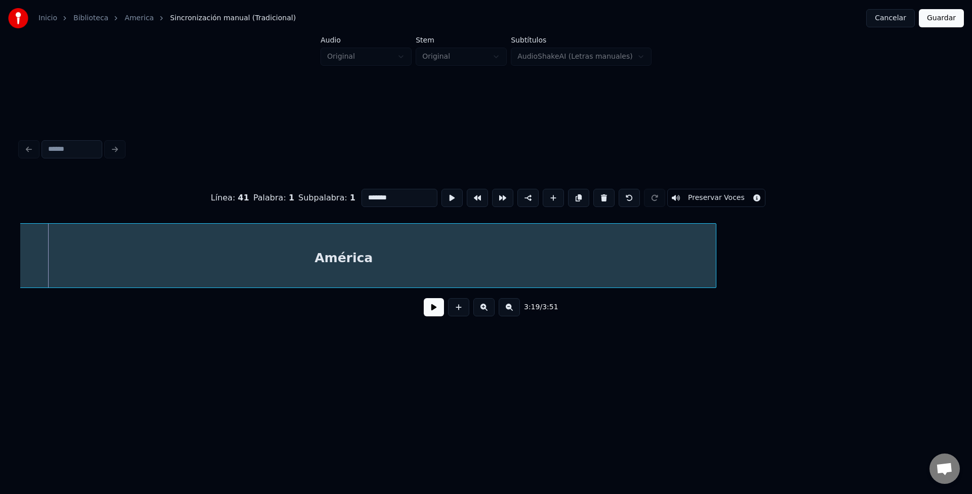
scroll to position [0, 10078]
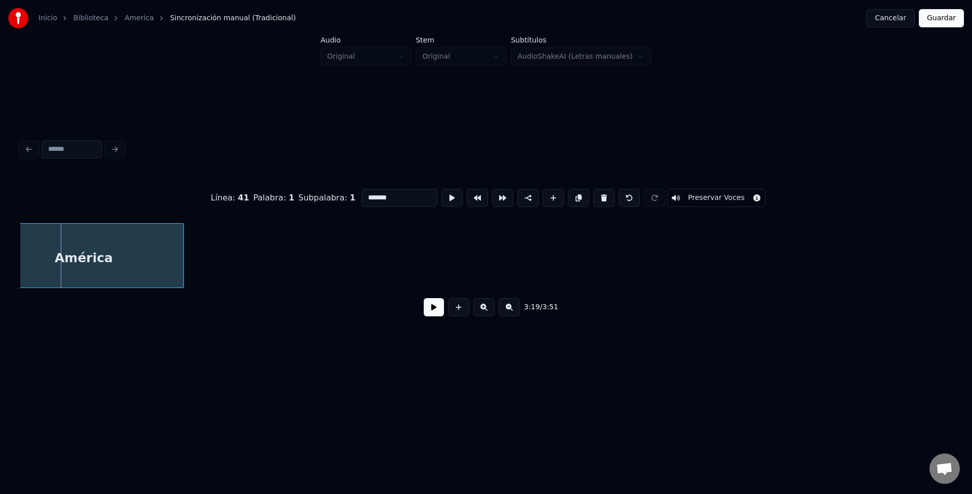
click at [182, 266] on div at bounding box center [181, 256] width 3 height 64
click at [157, 268] on div "América" at bounding box center [120, 258] width 199 height 69
click at [437, 315] on button at bounding box center [434, 307] width 20 height 18
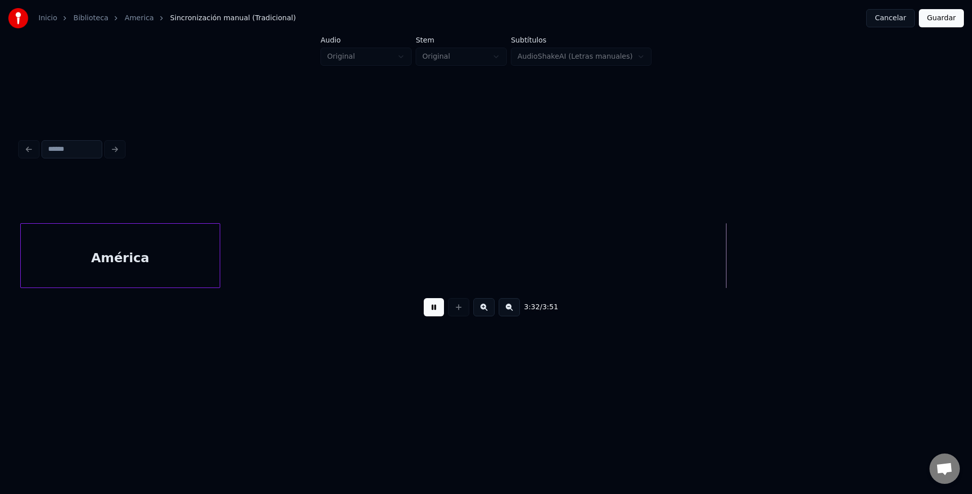
click at [431, 310] on button at bounding box center [434, 307] width 20 height 18
click at [104, 244] on div "América" at bounding box center [120, 258] width 199 height 69
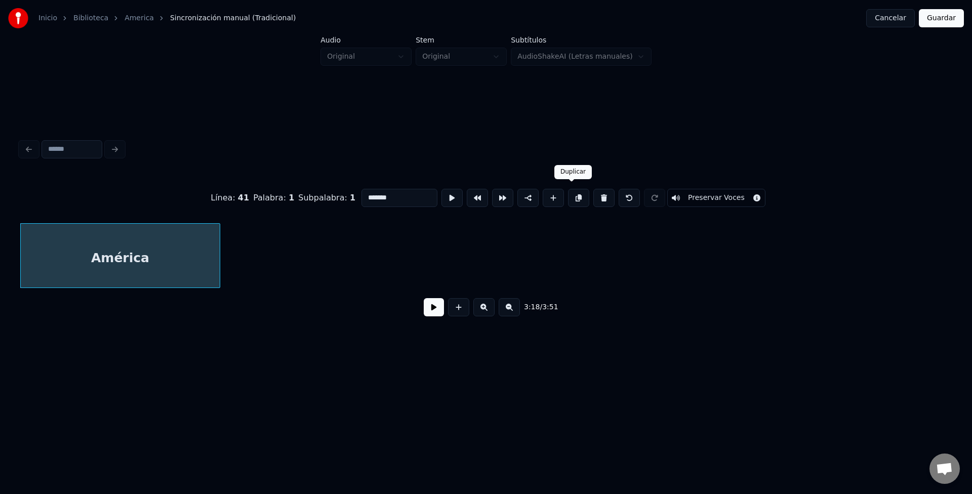
click at [574, 194] on button at bounding box center [578, 198] width 21 height 18
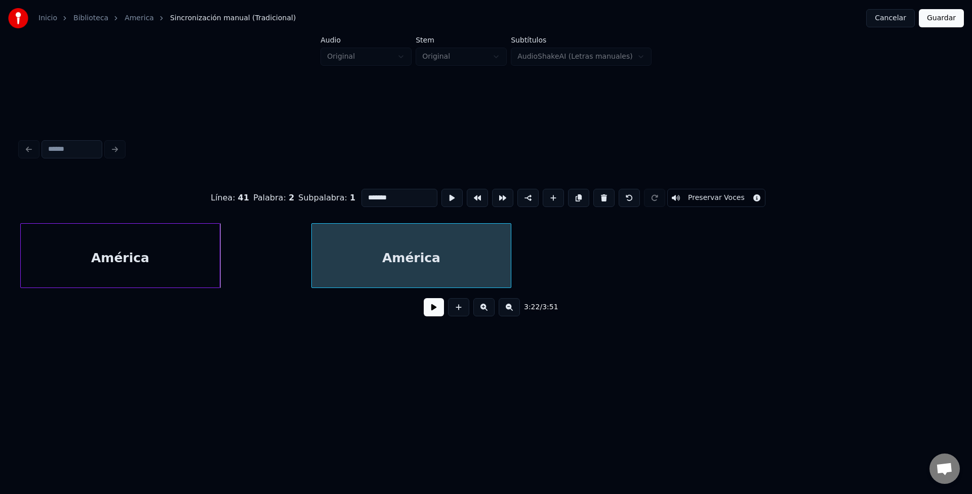
click at [367, 261] on div "América" at bounding box center [411, 258] width 199 height 69
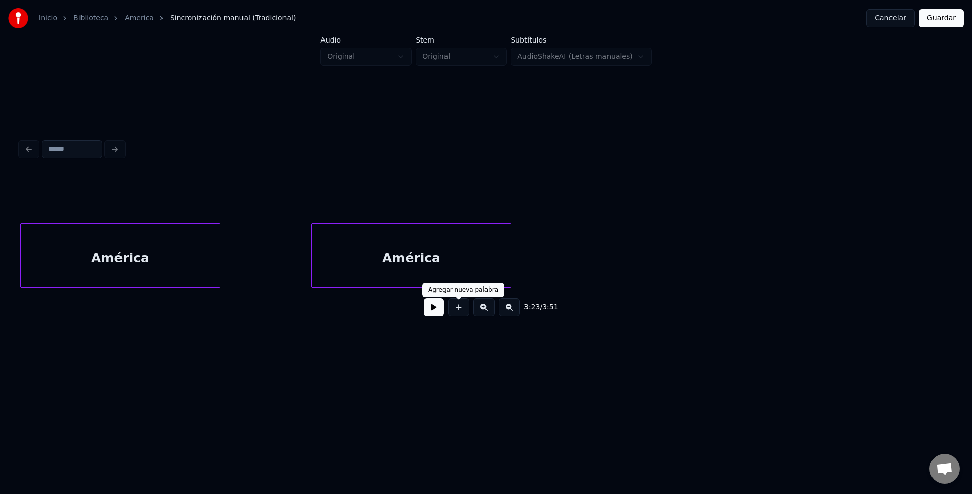
click at [434, 315] on button at bounding box center [434, 307] width 20 height 18
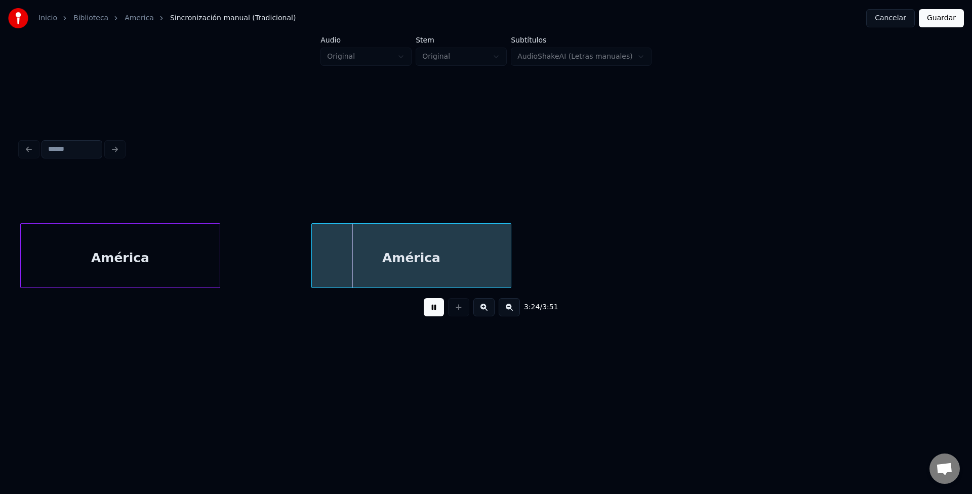
click at [405, 263] on div "América" at bounding box center [411, 258] width 199 height 69
click at [410, 258] on div "América" at bounding box center [411, 258] width 199 height 69
drag, startPoint x: 391, startPoint y: 194, endPoint x: 335, endPoint y: 182, distance: 57.6
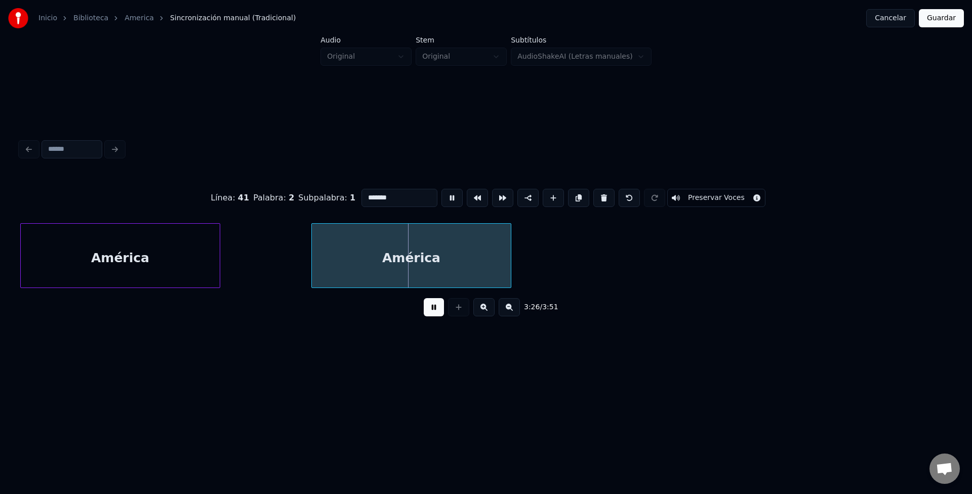
click at [335, 182] on div "Línea : 41 Palabra : 2 Subpalabra : 1 ******* Preservar Voces" at bounding box center [485, 198] width 931 height 51
click at [543, 253] on div at bounding box center [542, 256] width 3 height 64
type input "*****"
click at [440, 316] on button at bounding box center [434, 307] width 20 height 18
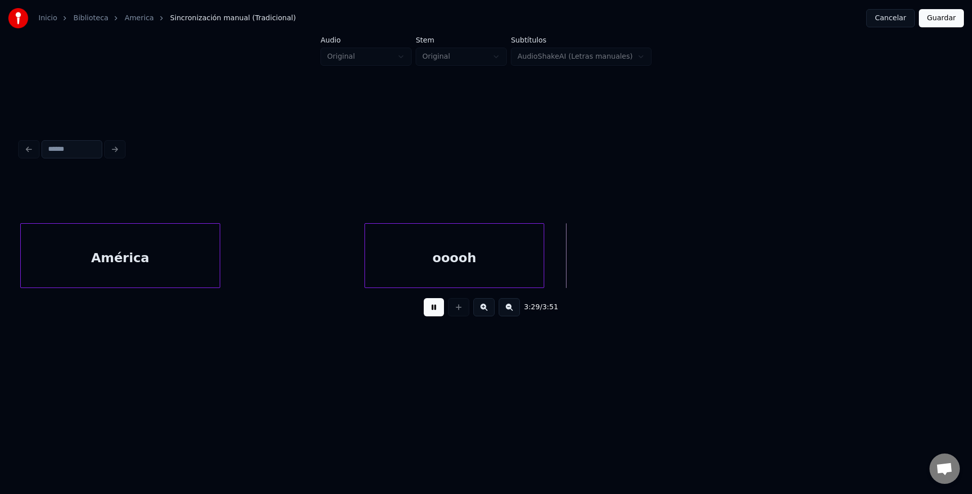
click at [365, 258] on div at bounding box center [366, 256] width 3 height 64
click at [520, 269] on div at bounding box center [520, 256] width 3 height 64
click at [482, 268] on div at bounding box center [482, 256] width 3 height 64
click at [458, 259] on div "ooooh" at bounding box center [424, 258] width 119 height 69
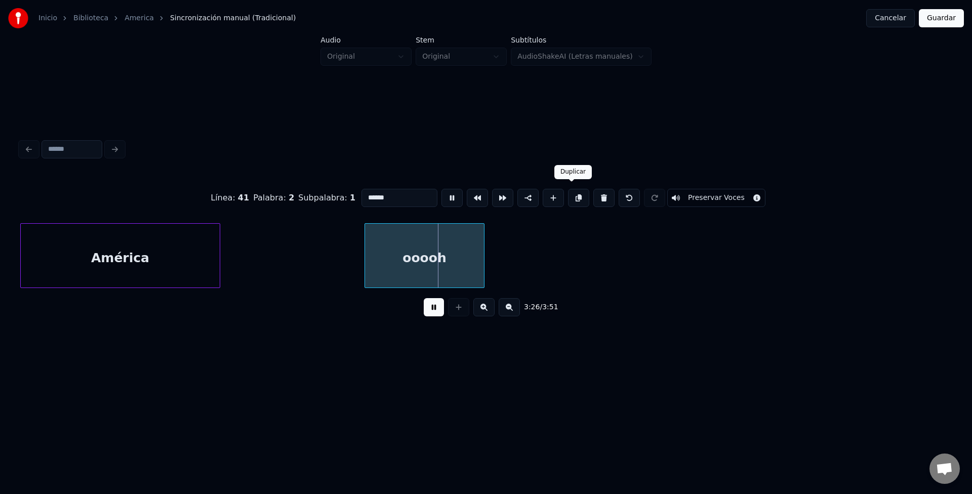
click at [572, 194] on button at bounding box center [578, 198] width 21 height 18
click at [572, 254] on div "ooooh" at bounding box center [612, 258] width 119 height 69
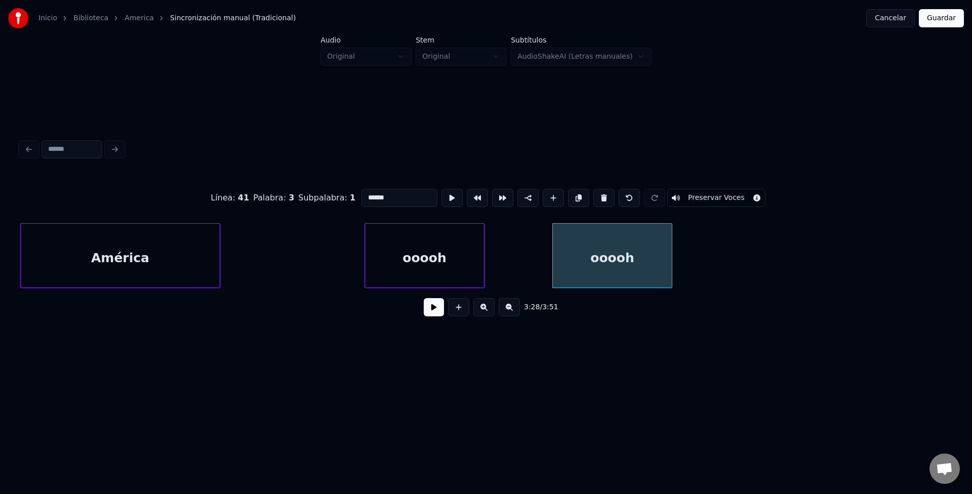
click at [568, 189] on button at bounding box center [578, 198] width 21 height 18
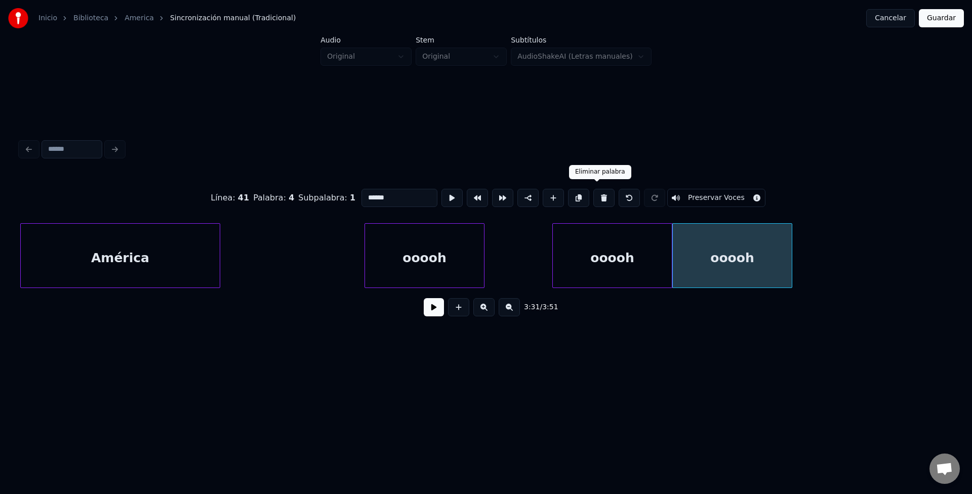
click at [602, 194] on button at bounding box center [603, 198] width 21 height 18
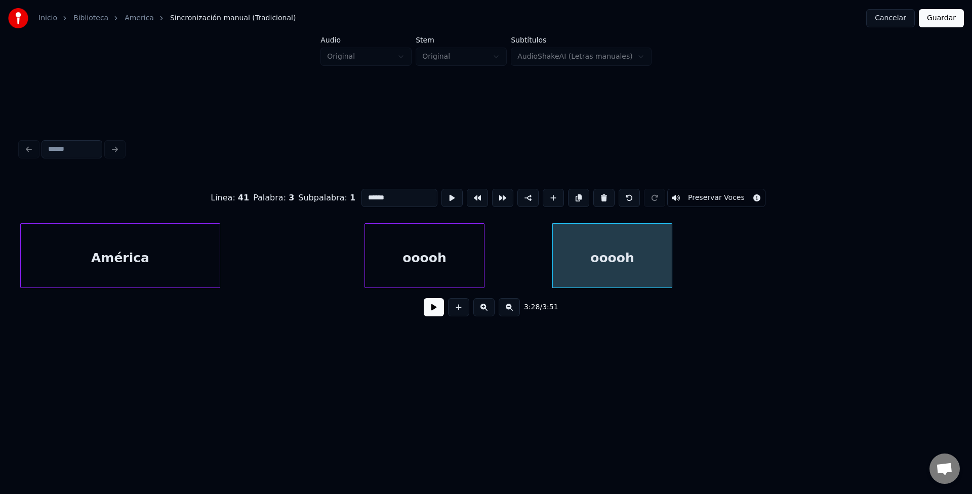
click at [430, 309] on button at bounding box center [434, 307] width 20 height 18
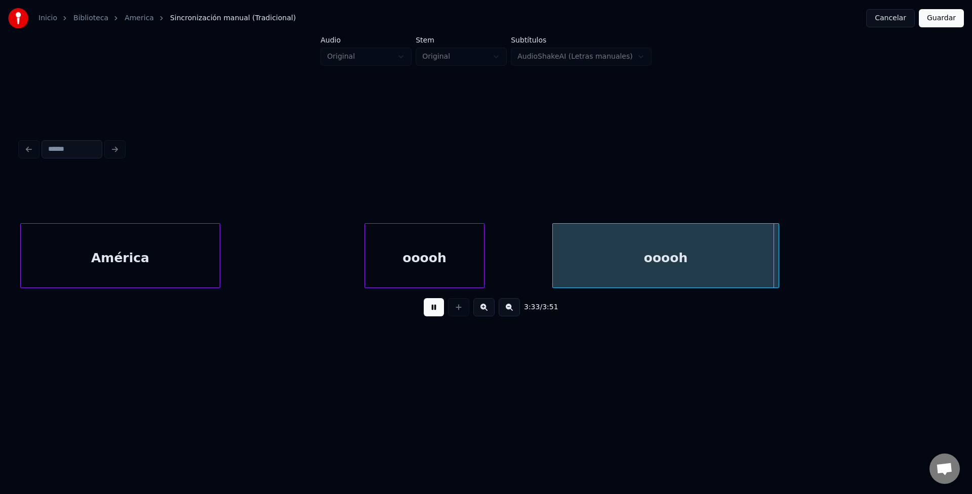
click at [776, 256] on div at bounding box center [776, 256] width 3 height 64
click at [653, 260] on div "ooooh" at bounding box center [666, 258] width 226 height 69
click at [366, 196] on input "*****" at bounding box center [399, 198] width 76 height 18
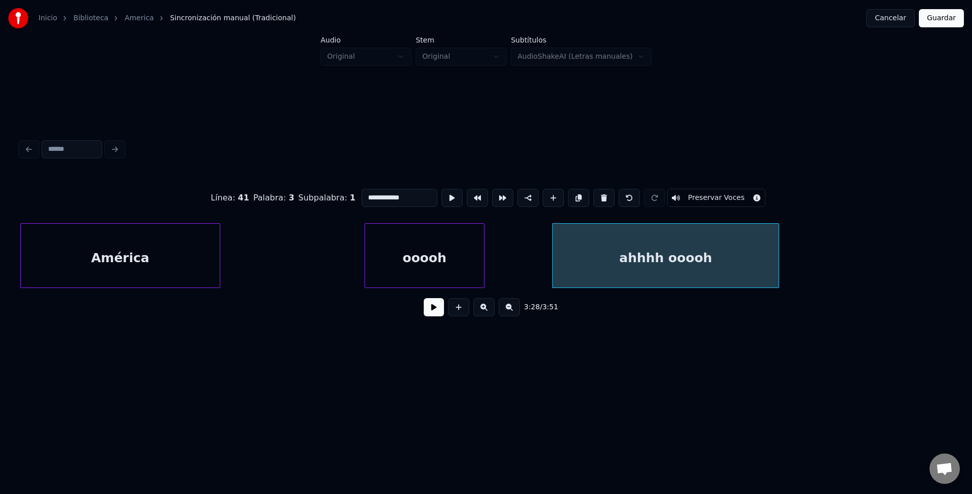
click at [735, 242] on div "ahhhh ooooh" at bounding box center [666, 258] width 226 height 69
type input "**********"
click at [429, 306] on button at bounding box center [434, 307] width 20 height 18
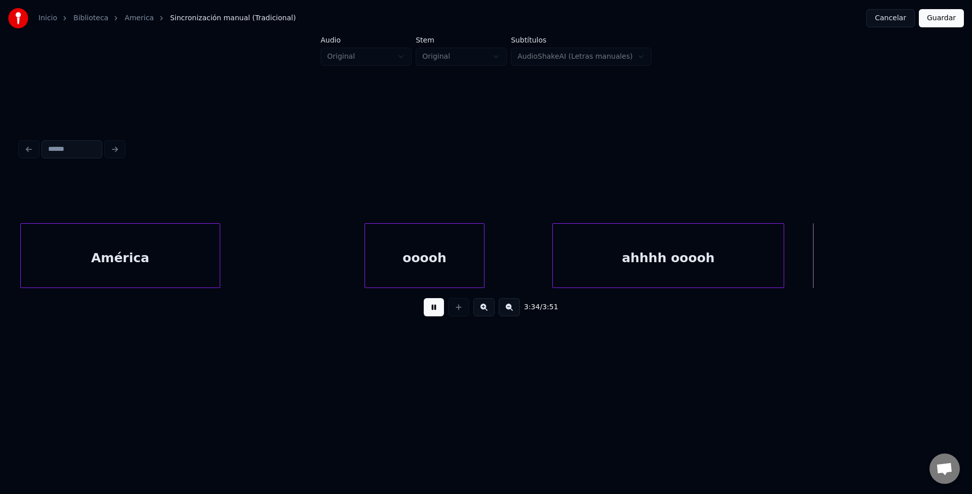
click at [783, 243] on div at bounding box center [781, 256] width 3 height 64
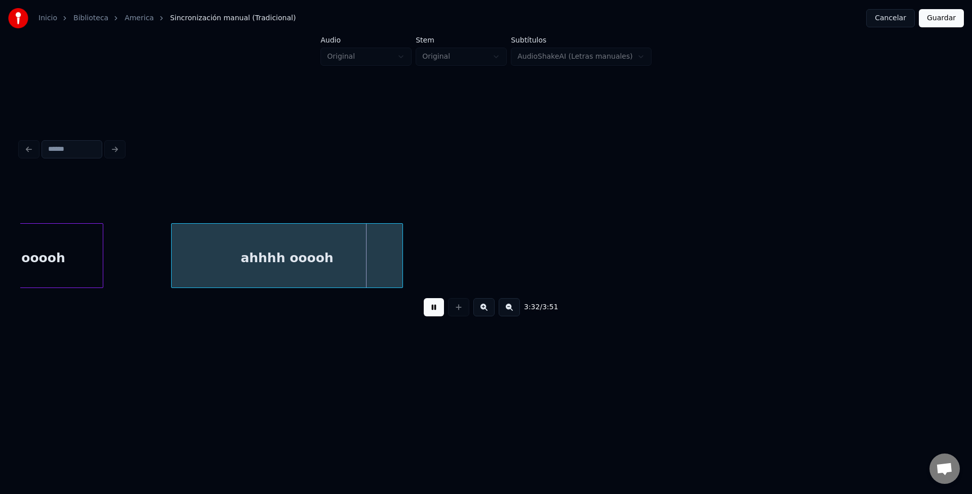
scroll to position [0, 10430]
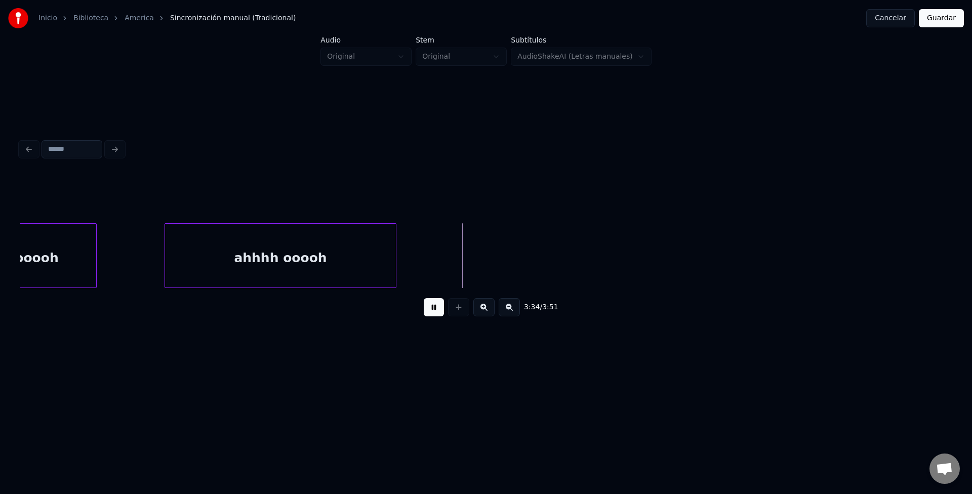
click at [366, 259] on div "ahhhh ooooh" at bounding box center [280, 258] width 231 height 69
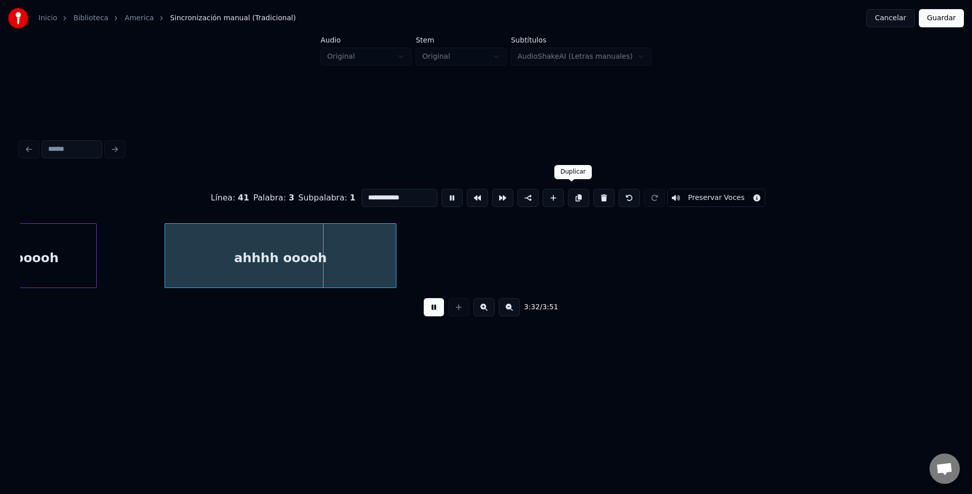
click at [574, 195] on button at bounding box center [578, 198] width 21 height 18
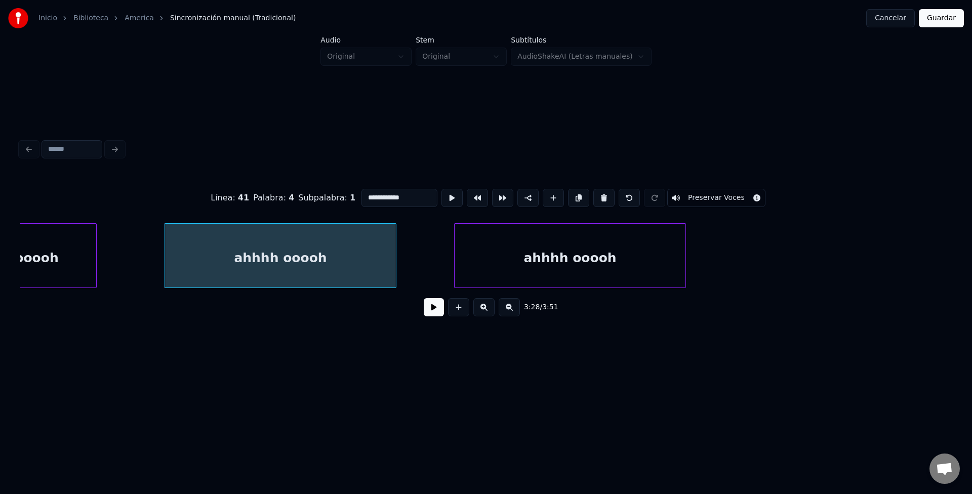
click at [568, 288] on div "ooooh ahhhh ooooh ahhhh ooooh" at bounding box center [485, 255] width 931 height 65
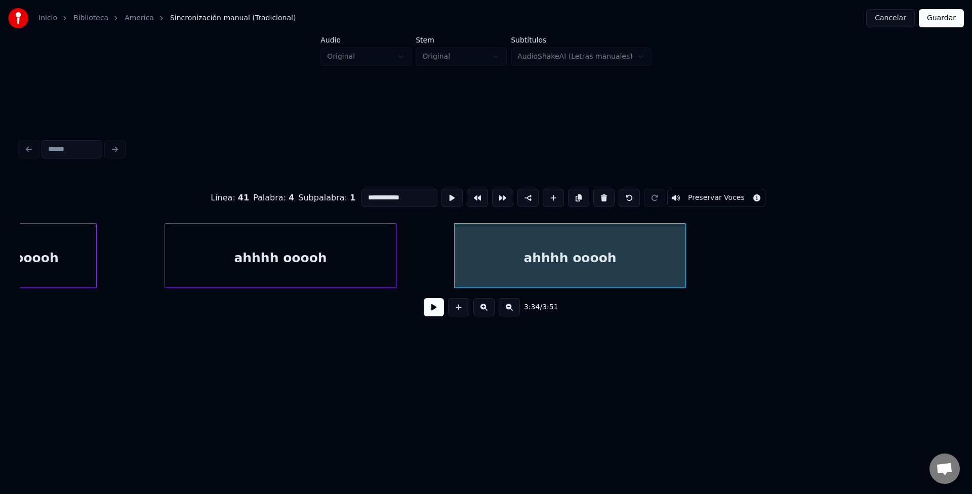
click at [568, 189] on button at bounding box center [578, 198] width 21 height 18
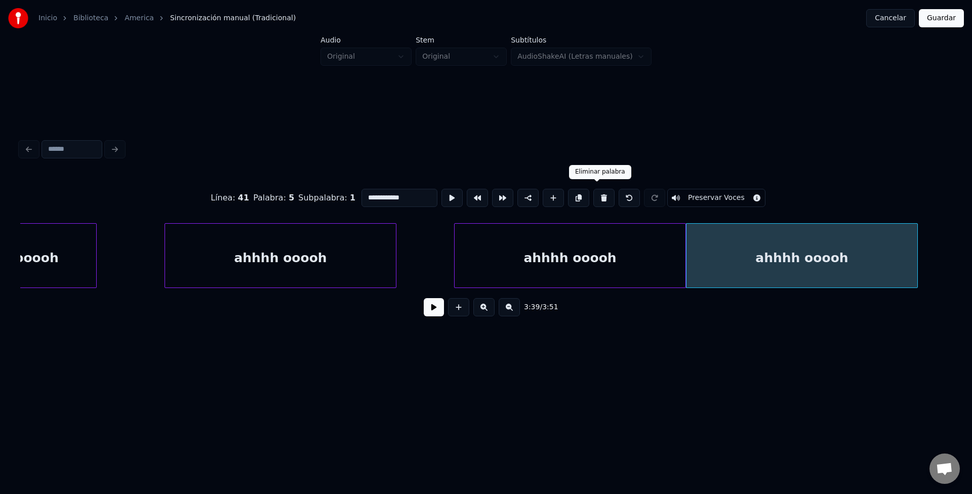
click at [597, 193] on button at bounding box center [603, 198] width 21 height 18
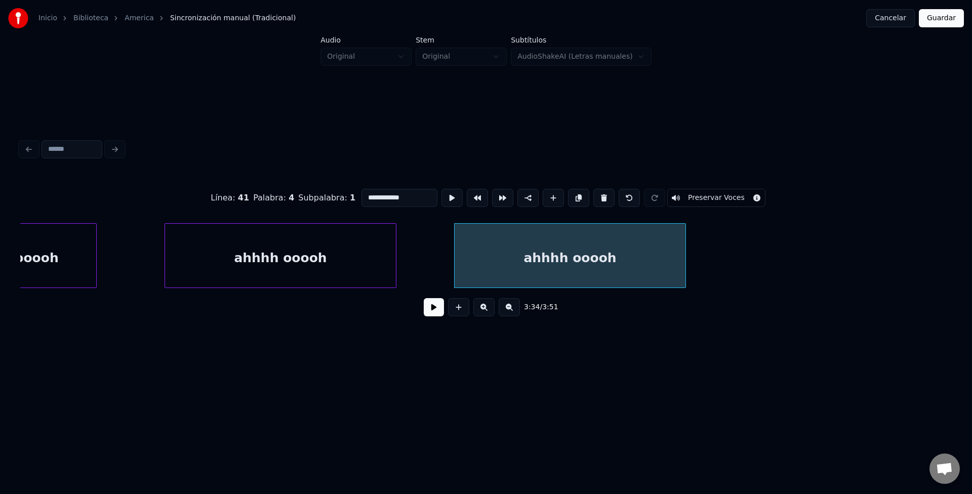
click at [429, 309] on button at bounding box center [434, 307] width 20 height 18
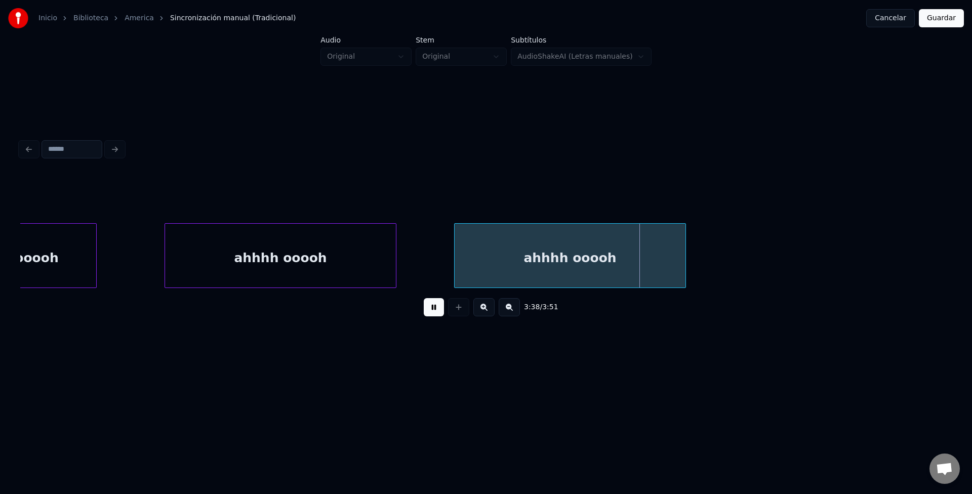
click at [552, 258] on div "ahhhh ooooh" at bounding box center [569, 258] width 231 height 69
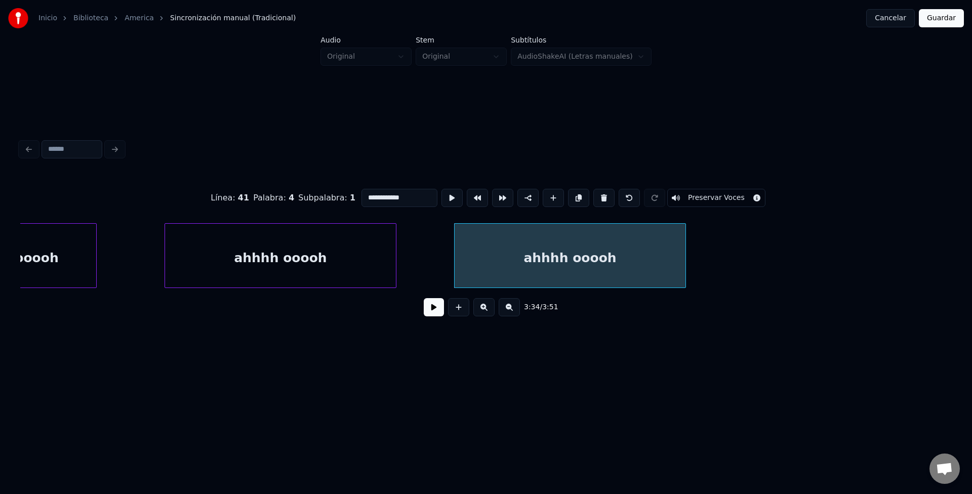
drag, startPoint x: 406, startPoint y: 196, endPoint x: 359, endPoint y: 207, distance: 47.9
click at [359, 207] on div "**********" at bounding box center [485, 198] width 931 height 51
type input "*******"
click at [434, 312] on button at bounding box center [434, 307] width 20 height 18
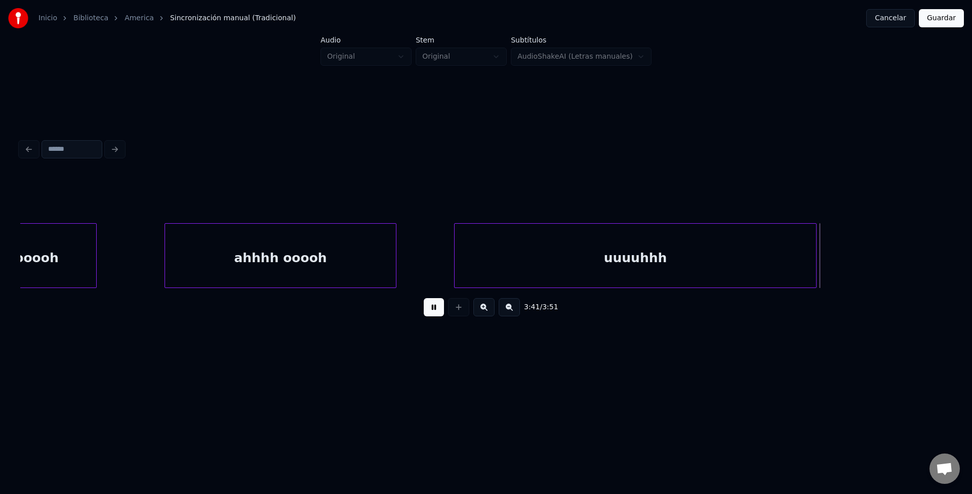
click at [815, 237] on div at bounding box center [814, 256] width 3 height 64
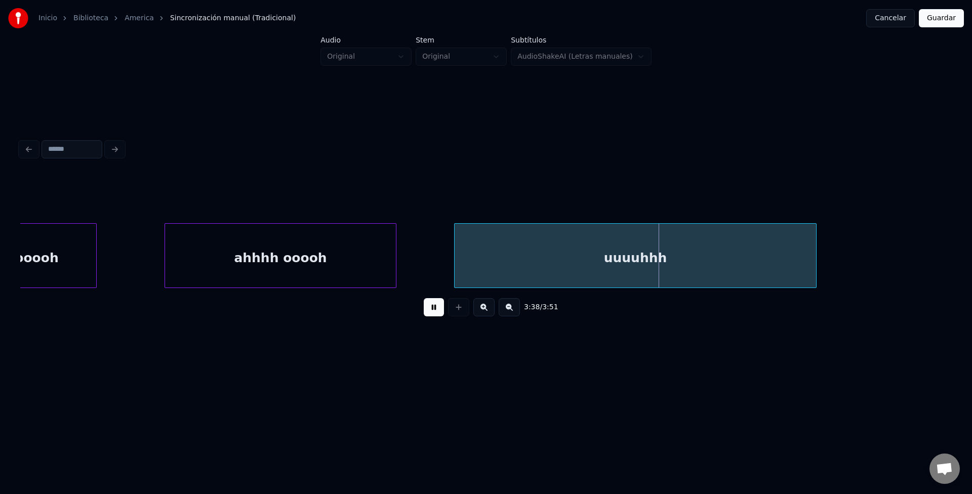
click at [954, 22] on button "Guardar" at bounding box center [941, 18] width 45 height 18
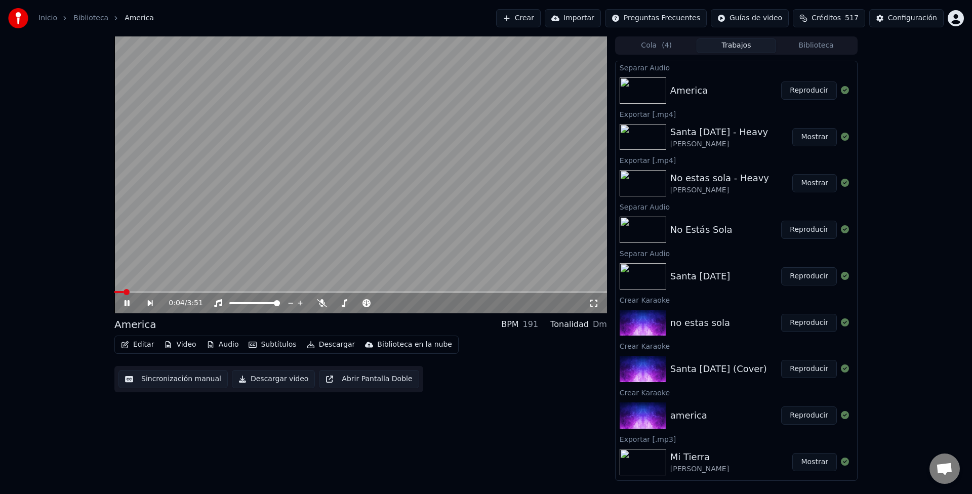
click at [486, 290] on video at bounding box center [360, 174] width 492 height 277
click at [482, 293] on span at bounding box center [360, 292] width 492 height 2
click at [474, 250] on video at bounding box center [360, 174] width 492 height 277
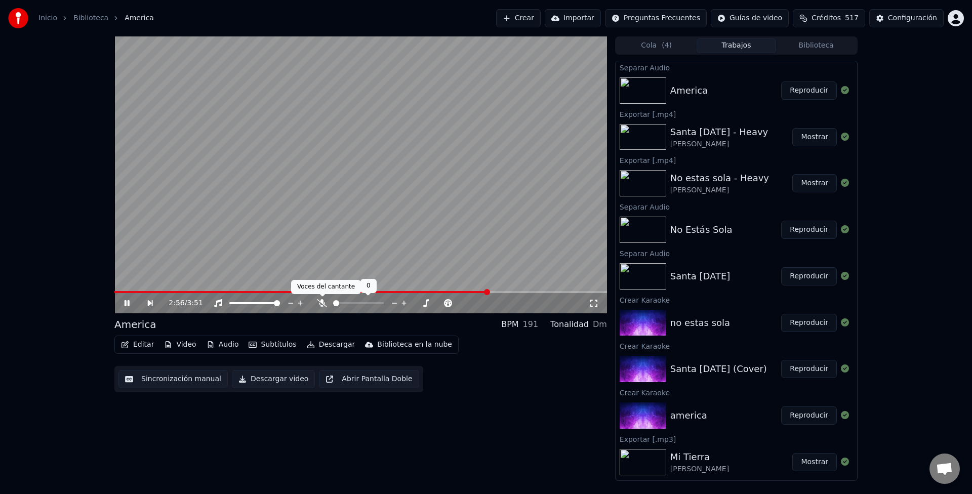
click at [323, 303] on icon at bounding box center [322, 303] width 10 height 8
click at [322, 302] on icon at bounding box center [322, 303] width 6 height 8
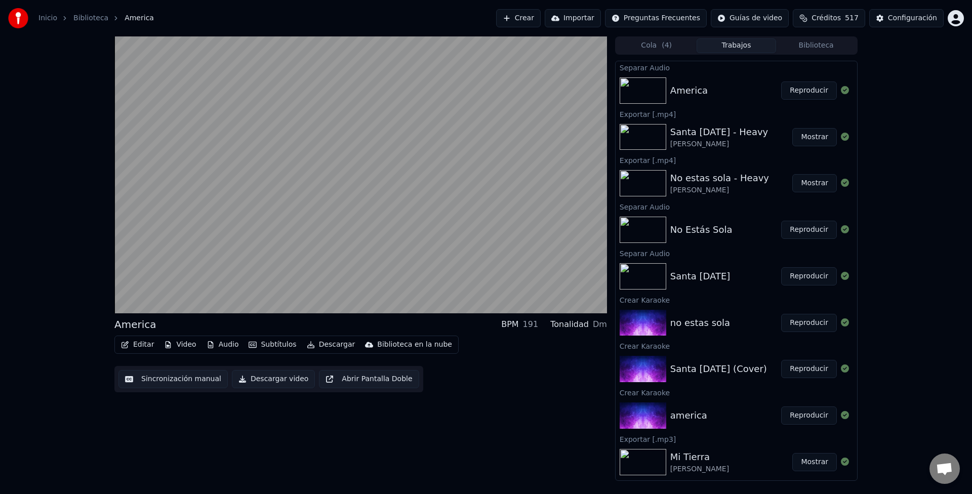
click at [276, 377] on button "Descargar video" at bounding box center [273, 379] width 83 height 18
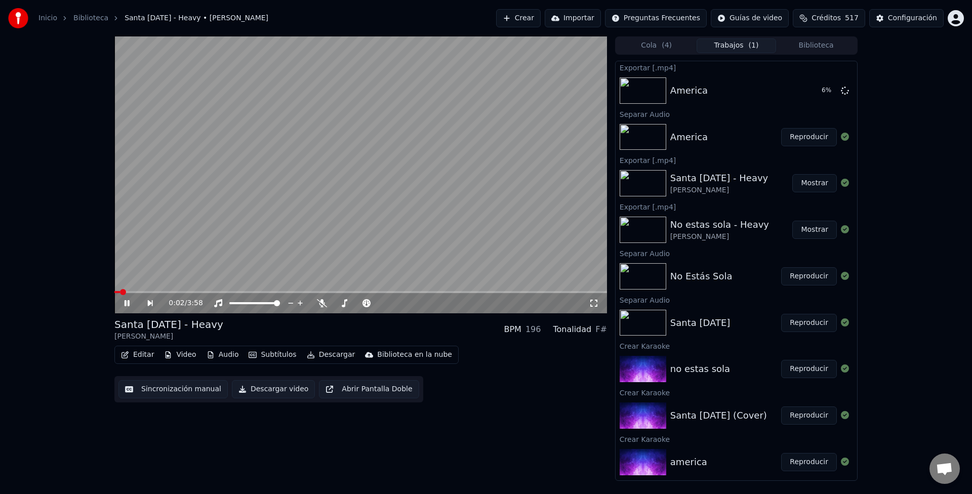
click at [130, 301] on icon at bounding box center [133, 303] width 23 height 8
click at [823, 51] on button "Biblioteca" at bounding box center [816, 45] width 80 height 15
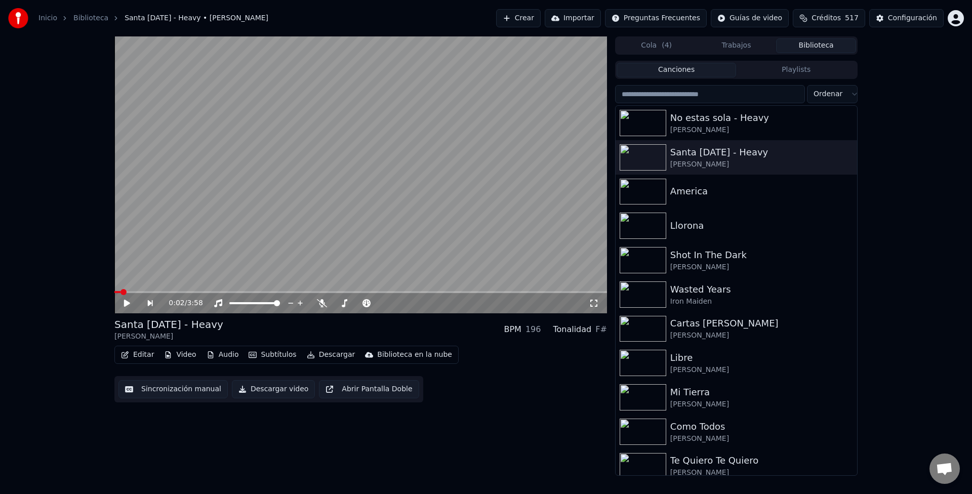
click at [709, 99] on input "search" at bounding box center [710, 94] width 190 height 18
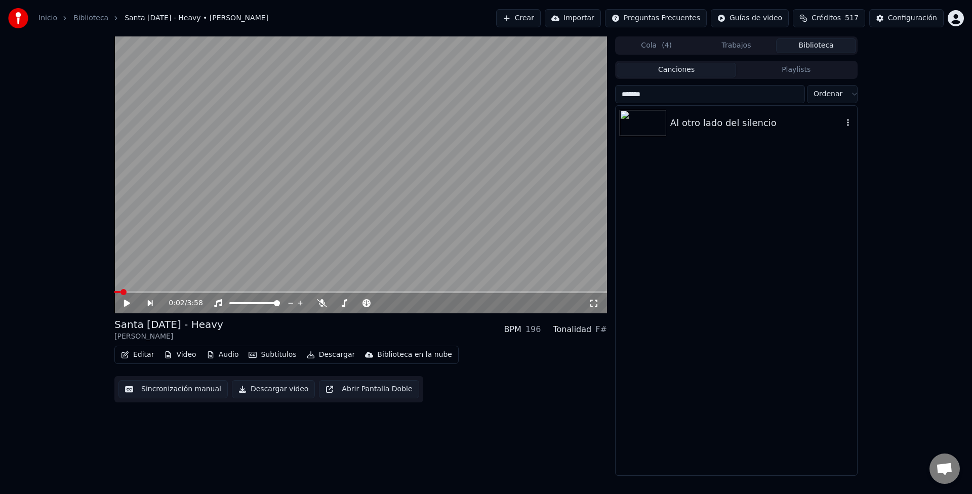
type input "*******"
click at [676, 123] on div "Al otro lado del silencio" at bounding box center [756, 123] width 173 height 14
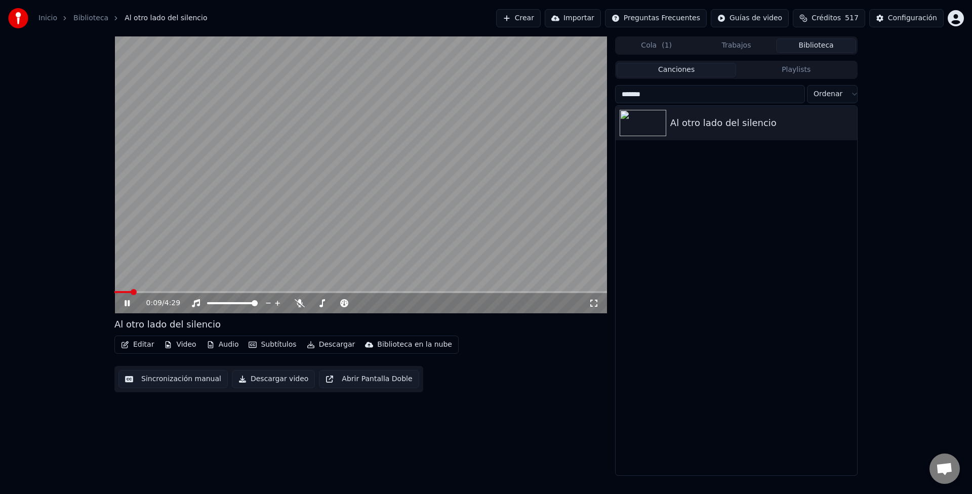
click at [328, 345] on button "Descargar" at bounding box center [331, 345] width 57 height 14
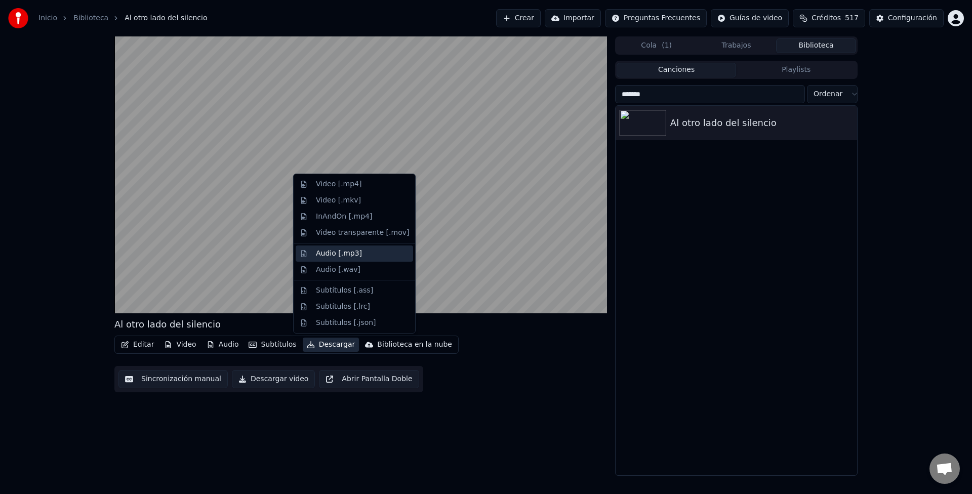
click at [345, 256] on div "Audio [.mp3]" at bounding box center [339, 253] width 46 height 10
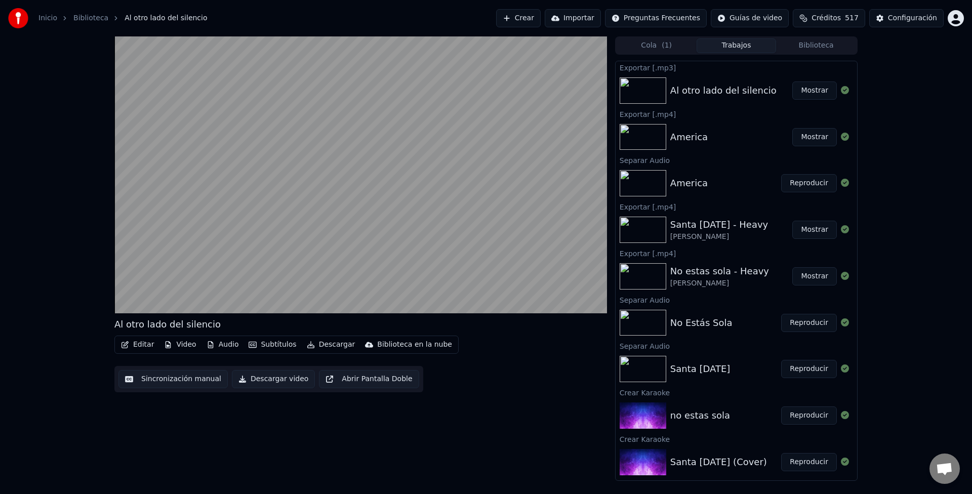
click at [818, 92] on button "Mostrar" at bounding box center [814, 90] width 45 height 18
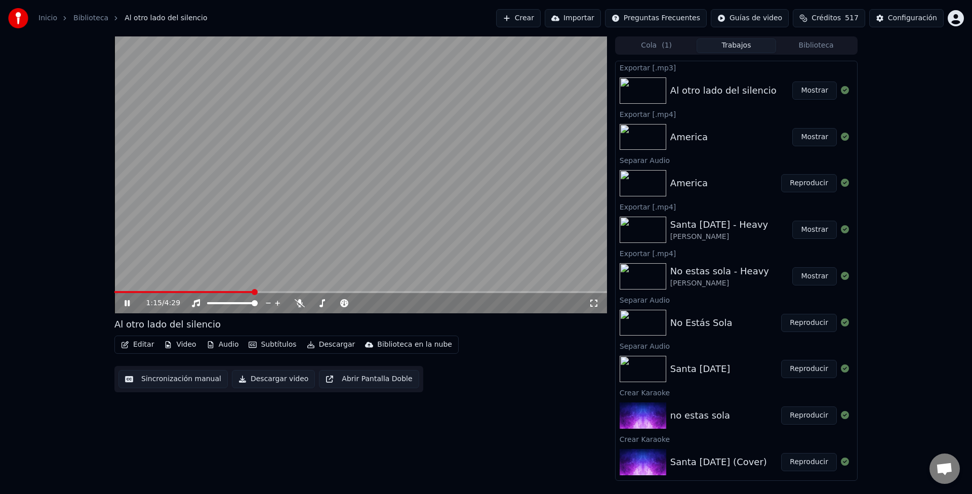
click at [318, 232] on video at bounding box center [360, 174] width 492 height 277
click at [541, 20] on button "Crear" at bounding box center [518, 18] width 45 height 18
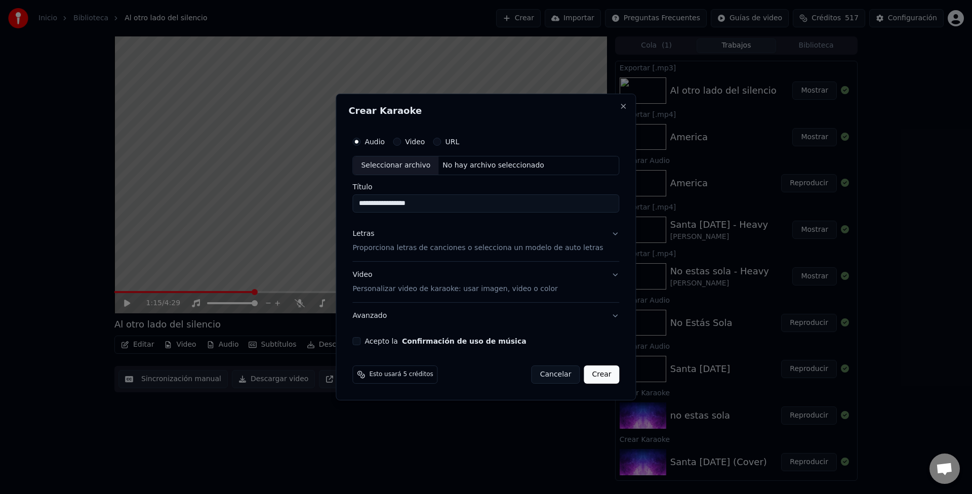
click at [593, 377] on button "Crear" at bounding box center [601, 374] width 35 height 18
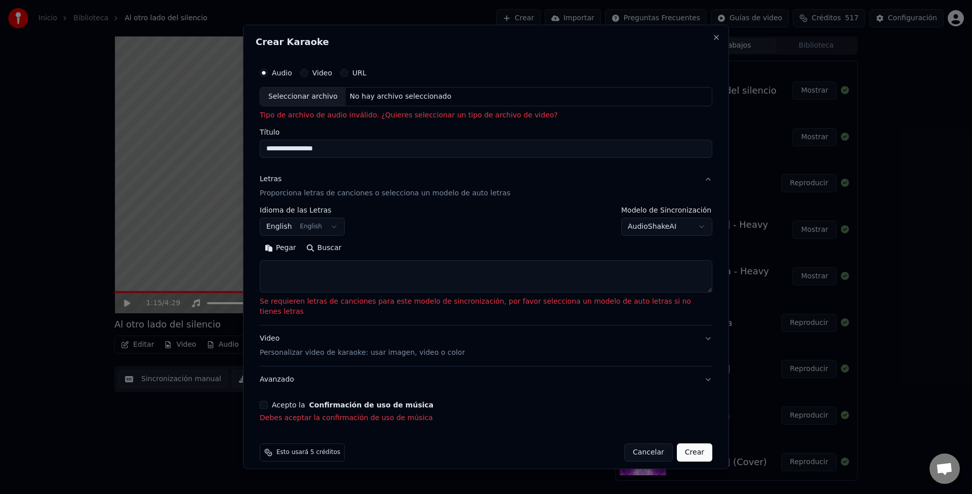
click at [286, 93] on div "Seleccionar archivo" at bounding box center [303, 97] width 86 height 18
type input "**********"
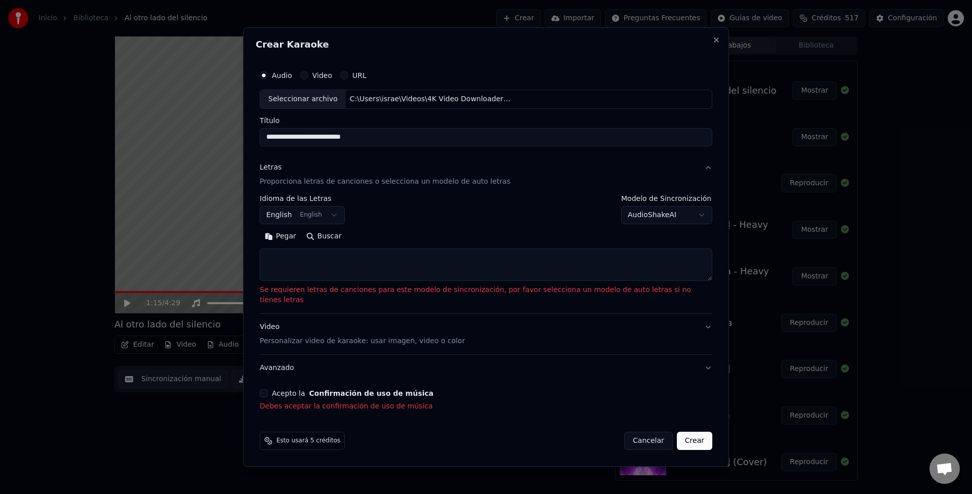
click at [268, 389] on button "Acepto la Confirmación de uso de música" at bounding box center [264, 393] width 8 height 8
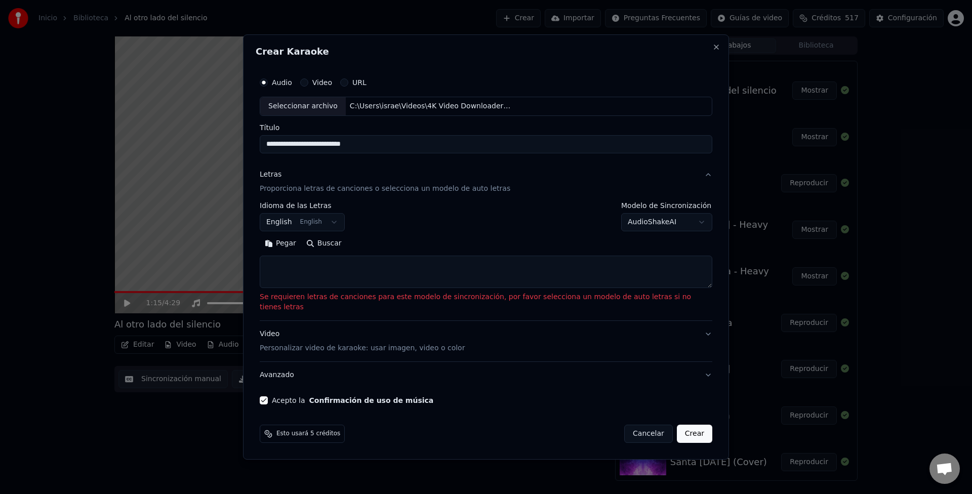
click at [301, 250] on button "Pegar" at bounding box center [280, 243] width 41 height 16
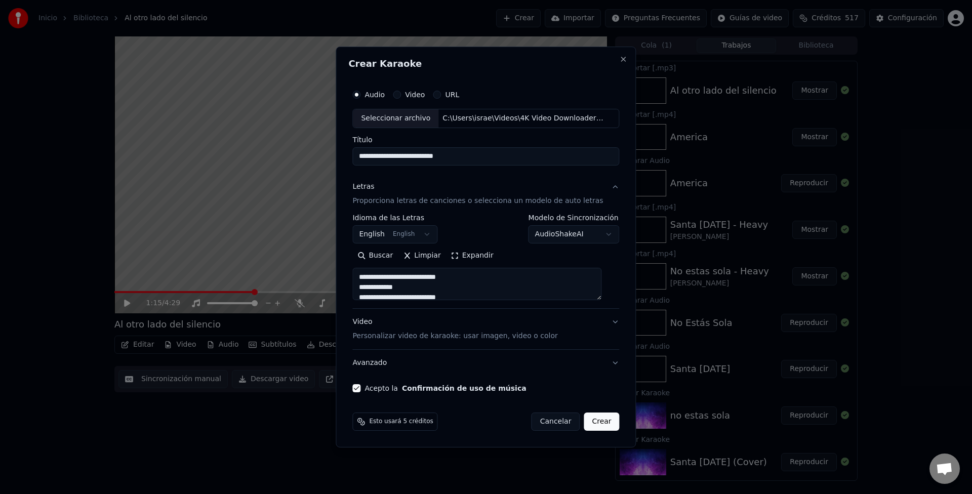
type textarea "**********"
click at [591, 420] on button "Crear" at bounding box center [601, 421] width 35 height 18
select select "**"
type textarea "**********"
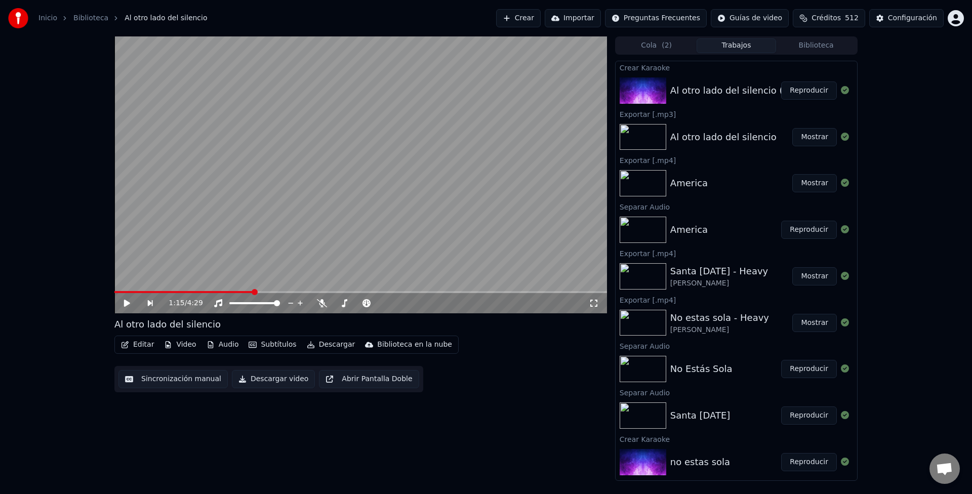
click at [810, 86] on button "Reproducir" at bounding box center [809, 90] width 56 height 18
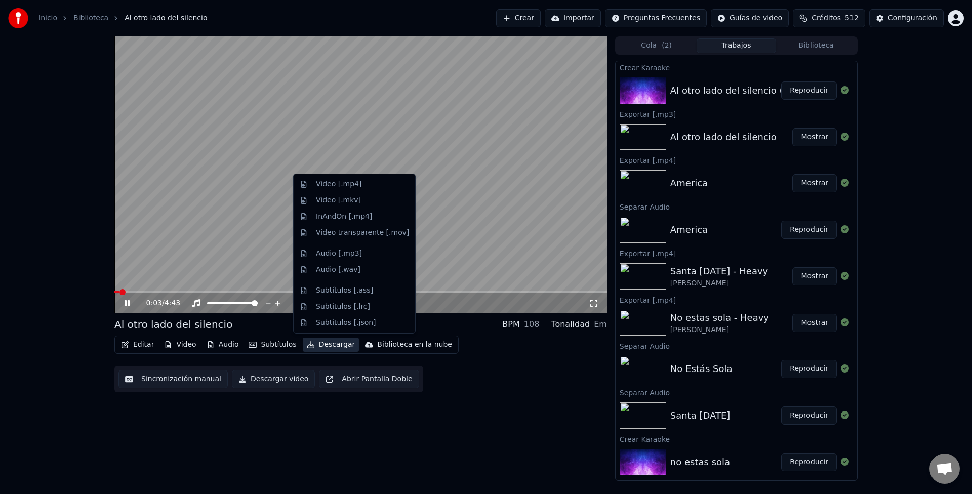
click at [323, 344] on button "Descargar" at bounding box center [331, 345] width 57 height 14
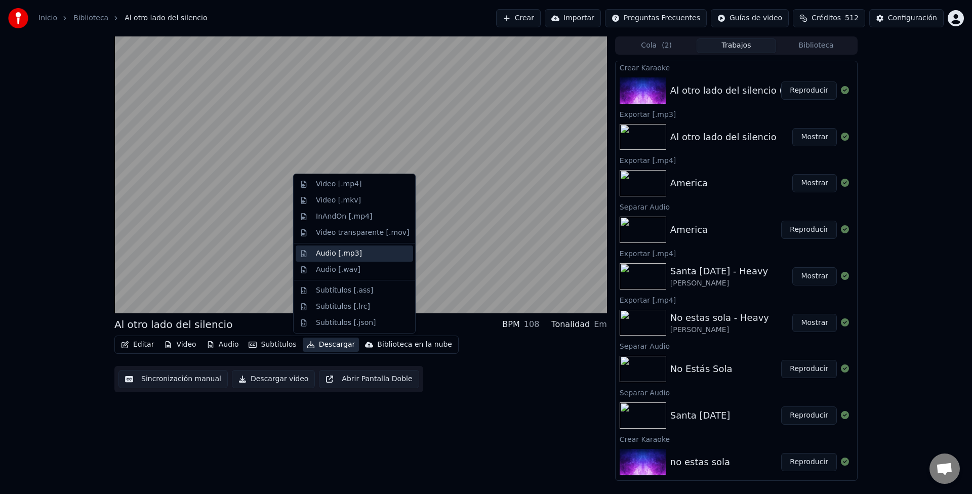
click at [325, 253] on div "Audio [.mp3]" at bounding box center [339, 253] width 46 height 10
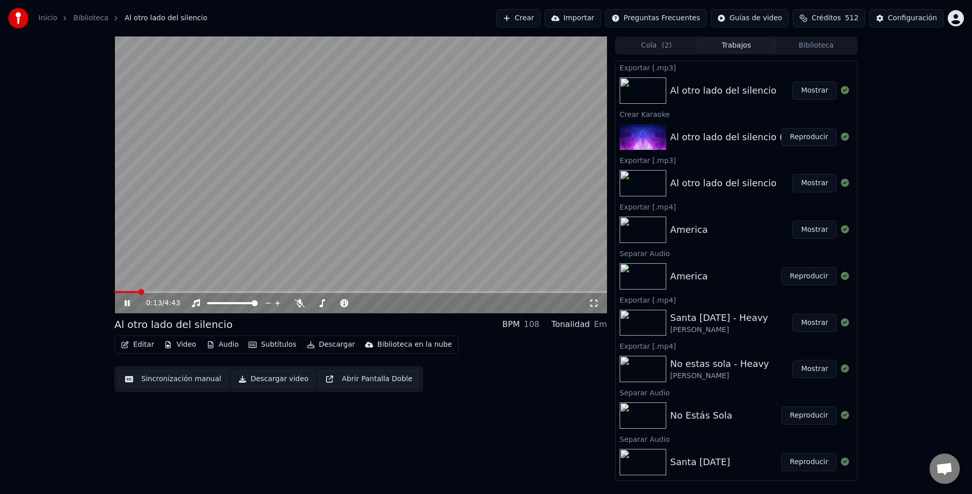
click at [817, 91] on button "Mostrar" at bounding box center [814, 90] width 45 height 18
click at [493, 83] on video at bounding box center [360, 174] width 492 height 277
click at [407, 207] on video at bounding box center [360, 174] width 492 height 277
click at [303, 296] on div "0:44 / 4:43" at bounding box center [360, 303] width 492 height 20
click at [297, 303] on icon at bounding box center [300, 303] width 10 height 8
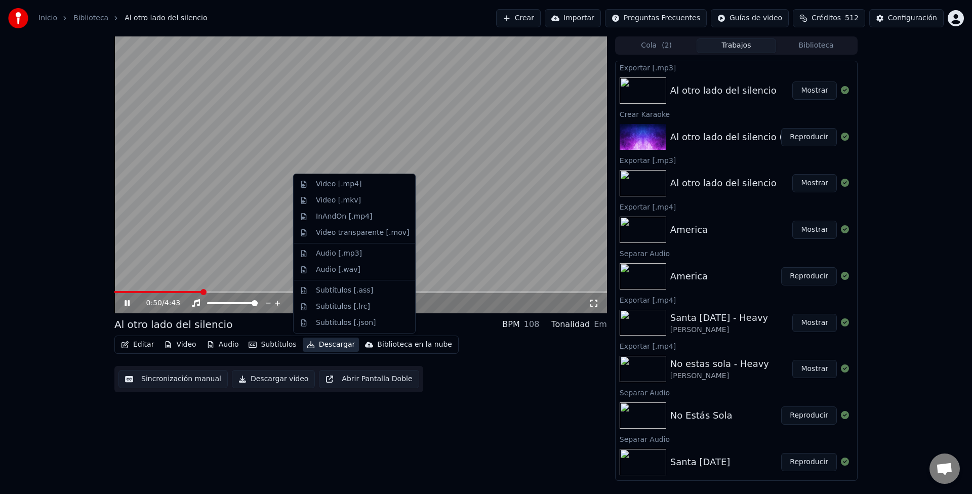
click at [326, 344] on button "Descargar" at bounding box center [331, 345] width 57 height 14
click at [335, 257] on div "Audio [.mp3]" at bounding box center [339, 253] width 46 height 10
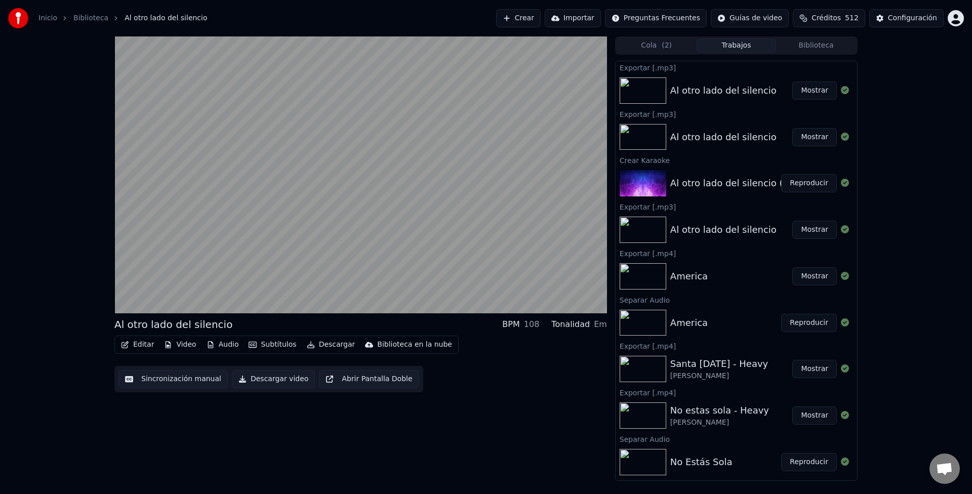
click at [723, 92] on div "Al otro lado del silencio" at bounding box center [723, 91] width 106 height 14
click at [797, 181] on button "Reproducir" at bounding box center [809, 183] width 56 height 18
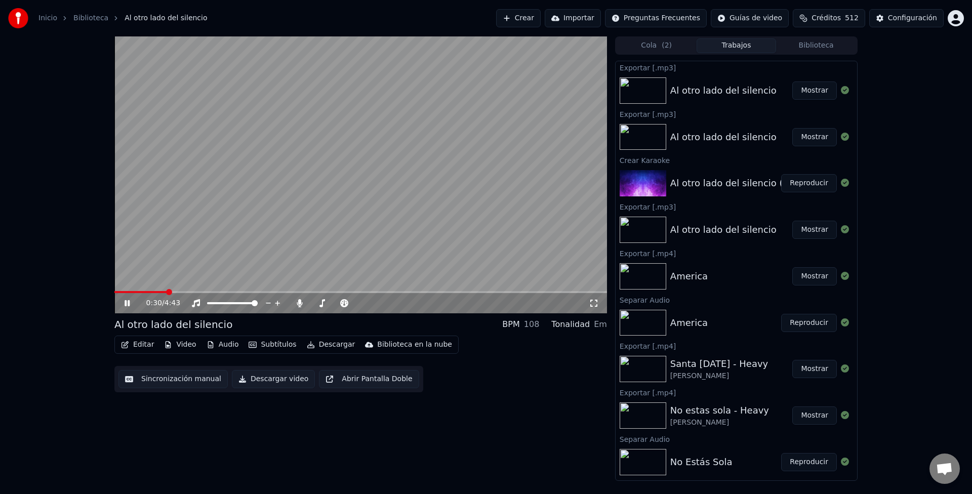
click at [167, 291] on span at bounding box center [360, 292] width 492 height 2
click at [269, 375] on button "Descargar video" at bounding box center [273, 379] width 83 height 18
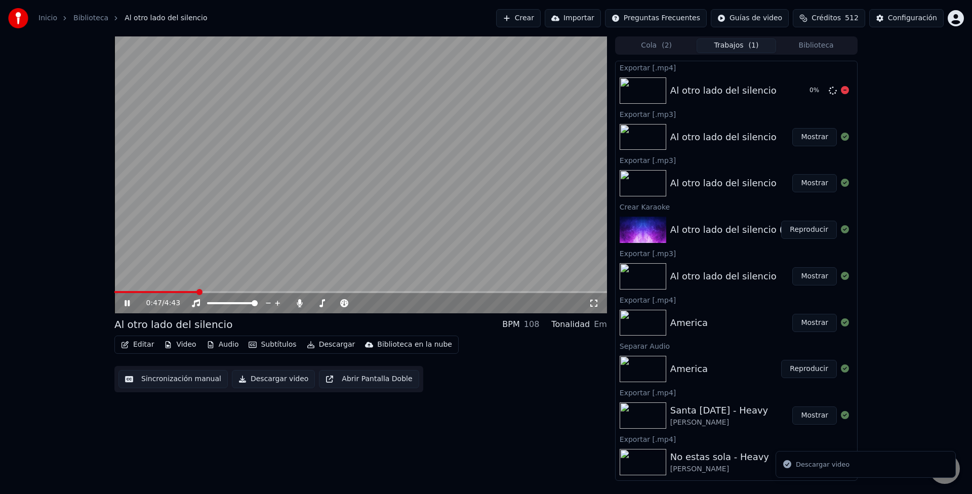
click at [841, 94] on div "0 %" at bounding box center [827, 91] width 52 height 12
click at [841, 93] on icon at bounding box center [845, 90] width 8 height 8
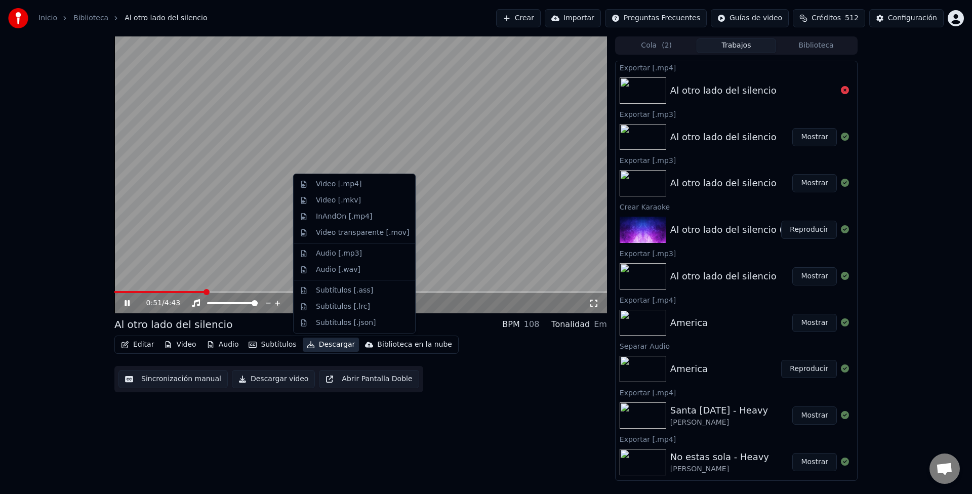
click at [326, 348] on button "Descargar" at bounding box center [331, 345] width 57 height 14
click at [333, 250] on div "Audio [.mp3]" at bounding box center [339, 253] width 46 height 10
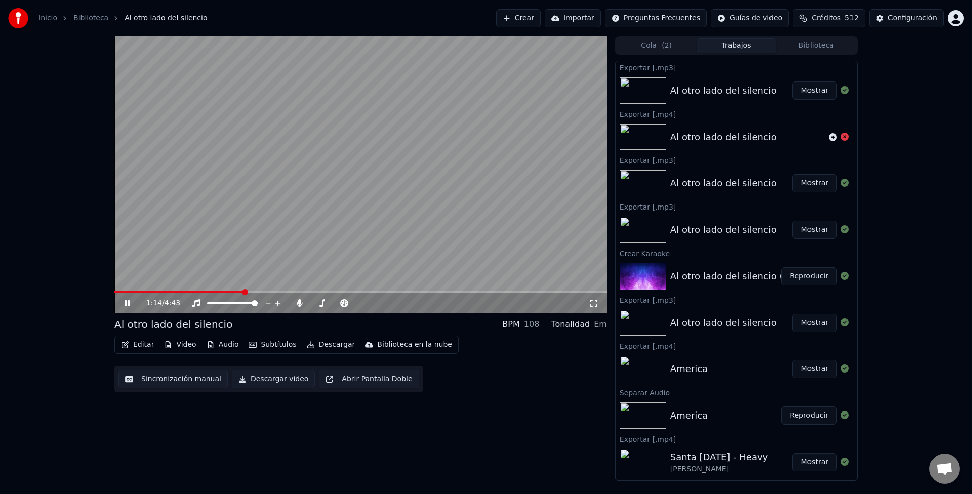
click at [798, 94] on button "Mostrar" at bounding box center [814, 90] width 45 height 18
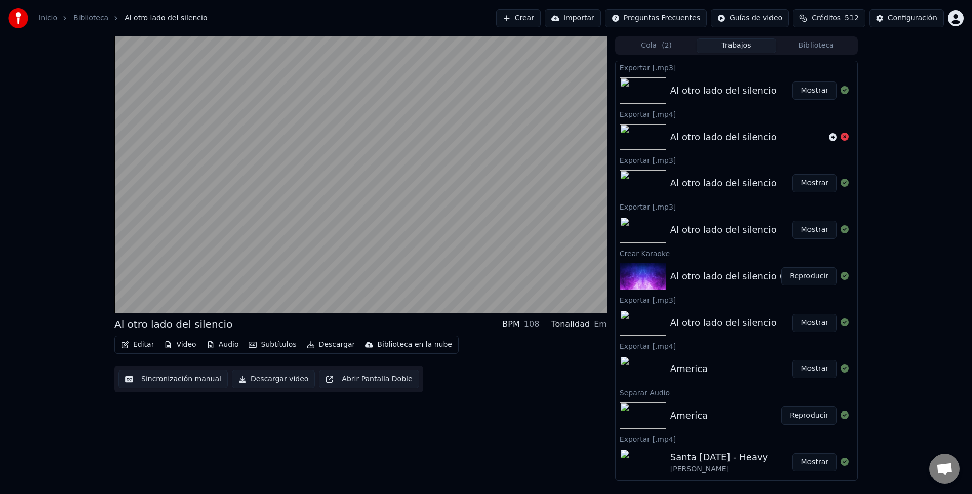
click at [95, 304] on div "Al otro lado del silencio BPM 108 Tonalidad Em Editar Video Audio Subtítulos De…" at bounding box center [486, 258] width 972 height 444
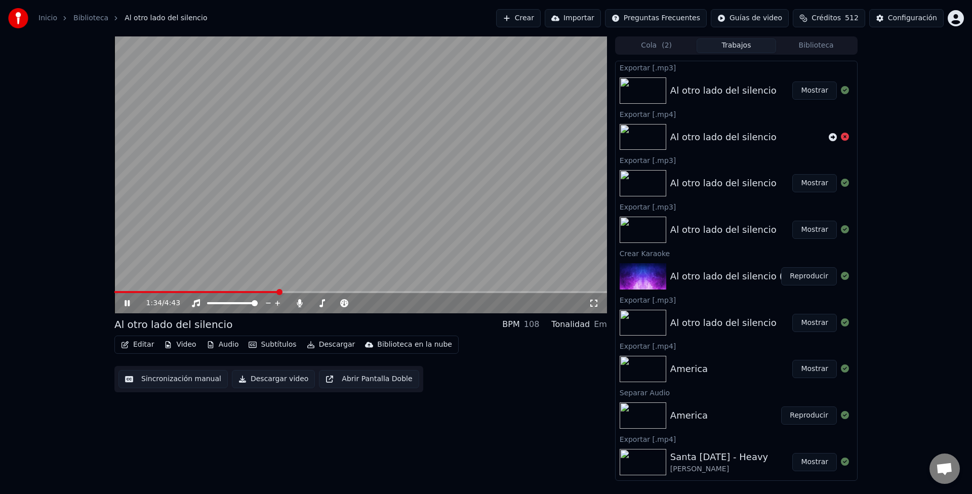
click at [258, 259] on video at bounding box center [360, 174] width 492 height 277
